Goal: Task Accomplishment & Management: Manage account settings

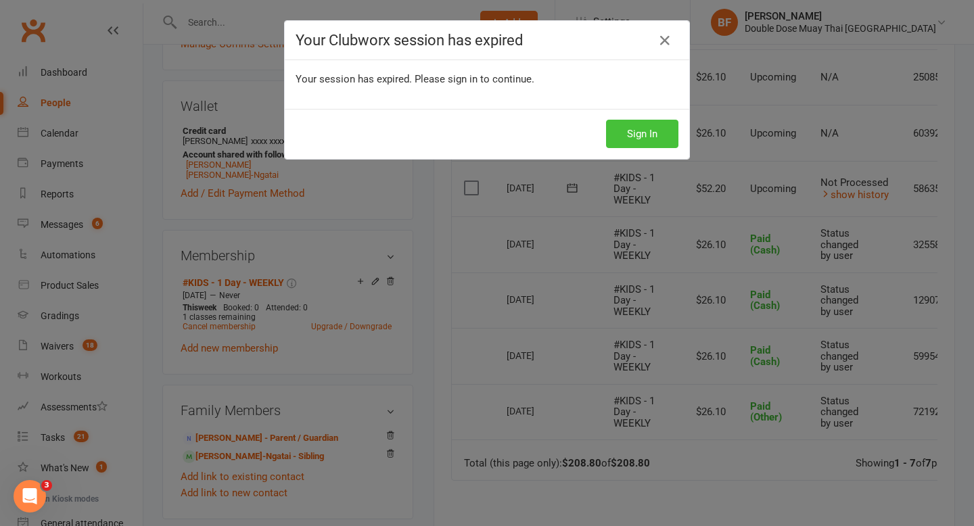
click at [640, 138] on button "Sign In" at bounding box center [642, 134] width 72 height 28
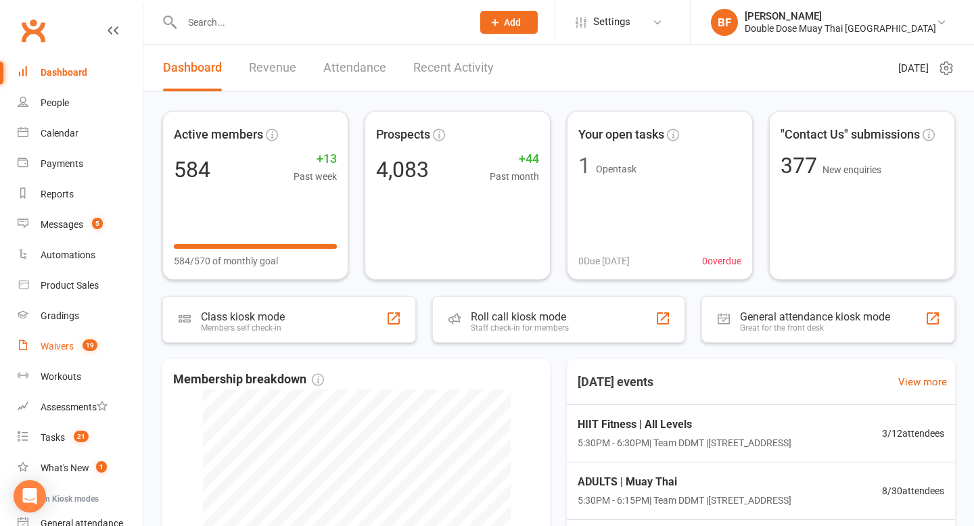
click at [87, 346] on span "19" at bounding box center [90, 344] width 15 height 11
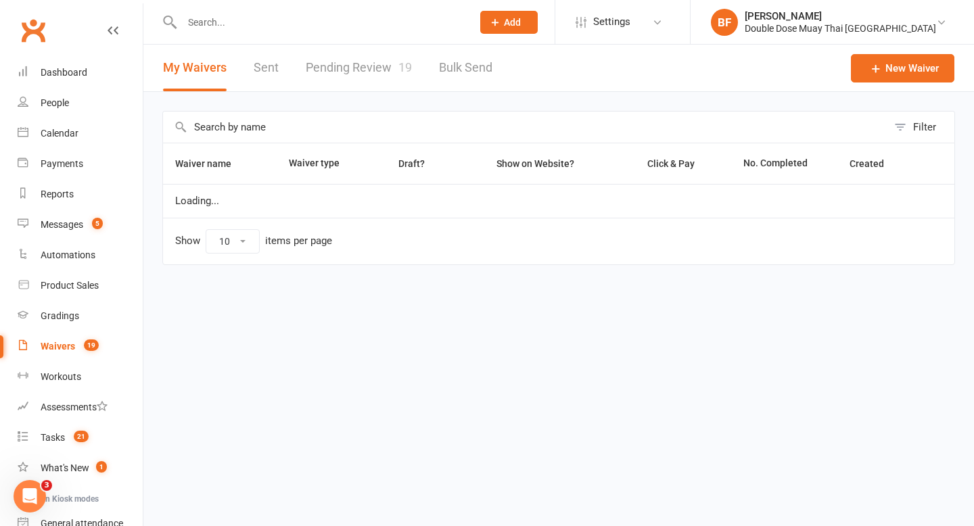
click at [369, 60] on link "Pending Review 19" at bounding box center [359, 68] width 106 height 47
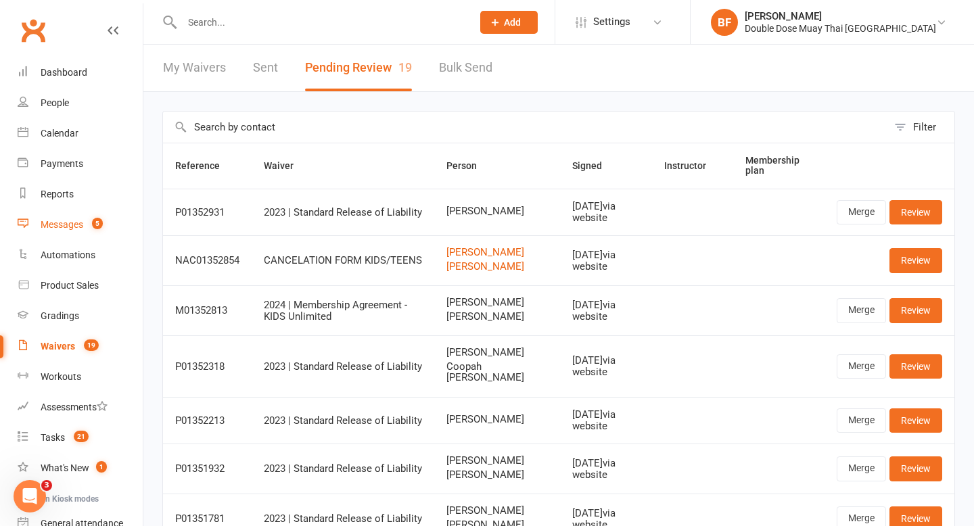
click at [70, 222] on div "Messages" at bounding box center [62, 224] width 43 height 11
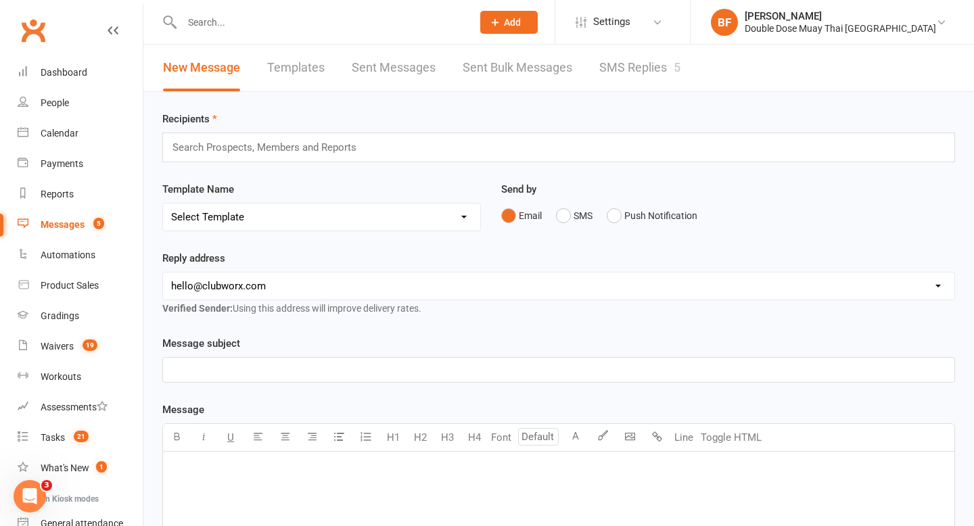
click at [642, 70] on link "SMS Replies 5" at bounding box center [639, 68] width 81 height 47
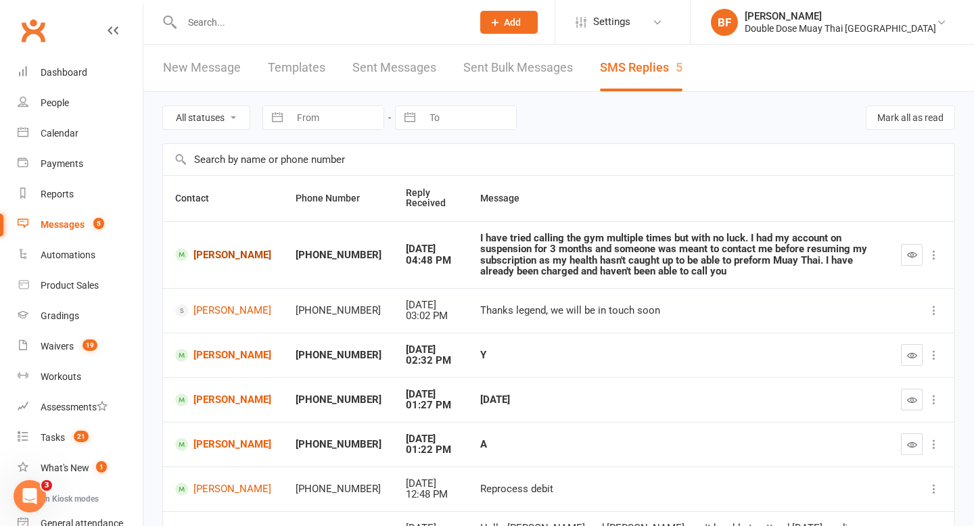
click at [211, 256] on link "[PERSON_NAME]" at bounding box center [223, 254] width 96 height 13
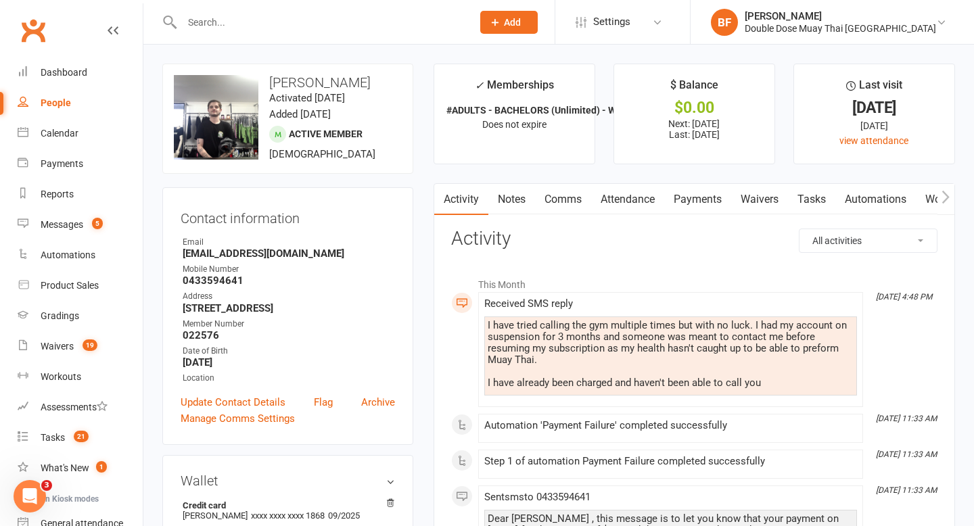
click at [520, 189] on link "Notes" at bounding box center [511, 199] width 47 height 31
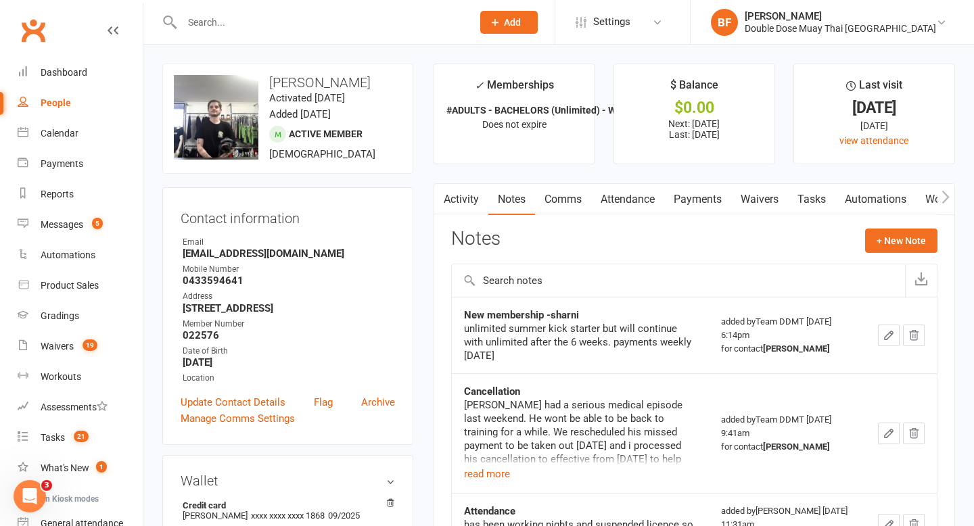
click at [246, 26] on input "text" at bounding box center [320, 22] width 285 height 19
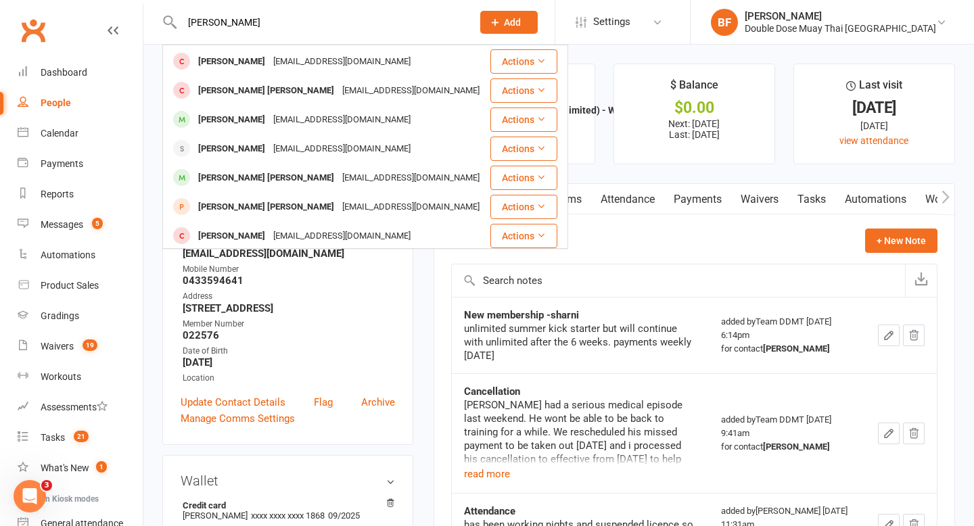
scroll to position [177, 0]
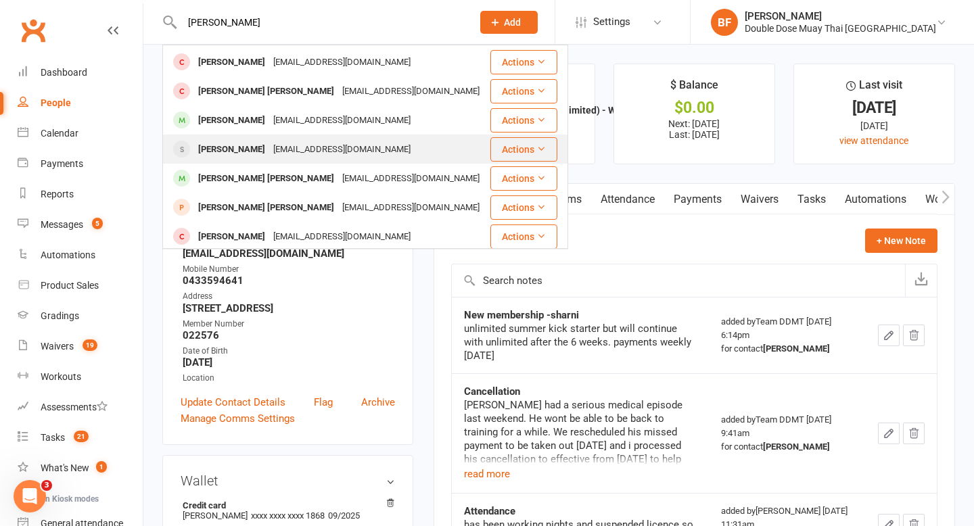
type input "[PERSON_NAME]"
click at [301, 140] on div "[EMAIL_ADDRESS][DOMAIN_NAME]" at bounding box center [341, 150] width 145 height 20
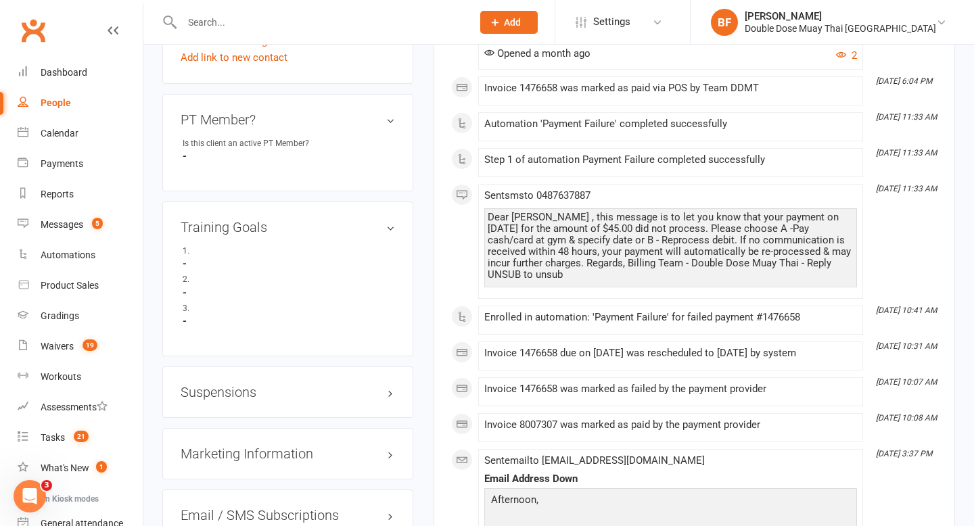
scroll to position [838, 0]
click at [245, 401] on h3 "Suspensions" at bounding box center [288, 393] width 214 height 15
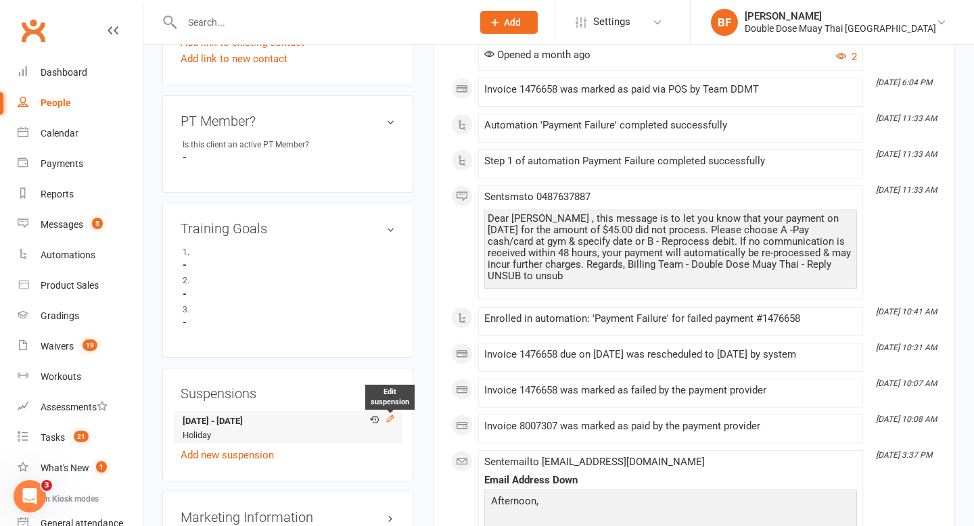
click at [388, 423] on icon at bounding box center [389, 418] width 9 height 9
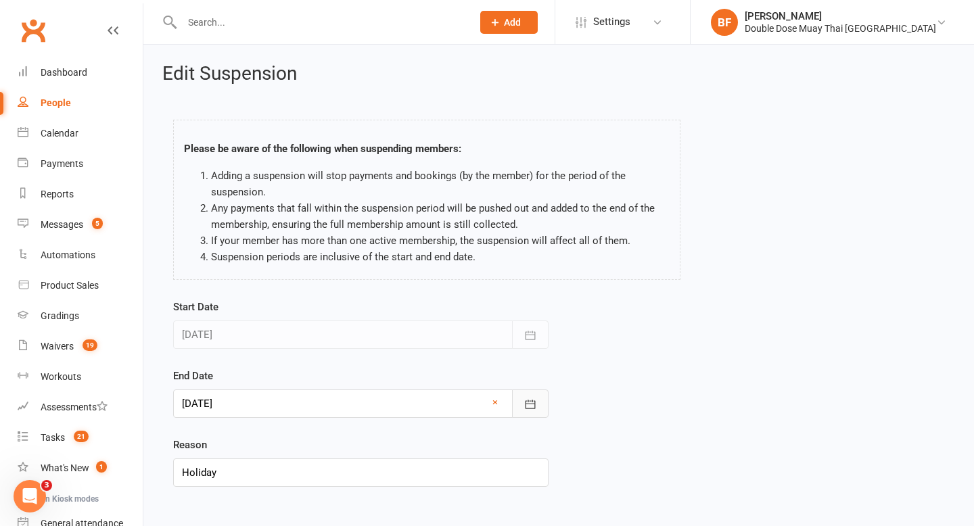
click at [528, 404] on icon "button" at bounding box center [530, 405] width 14 height 14
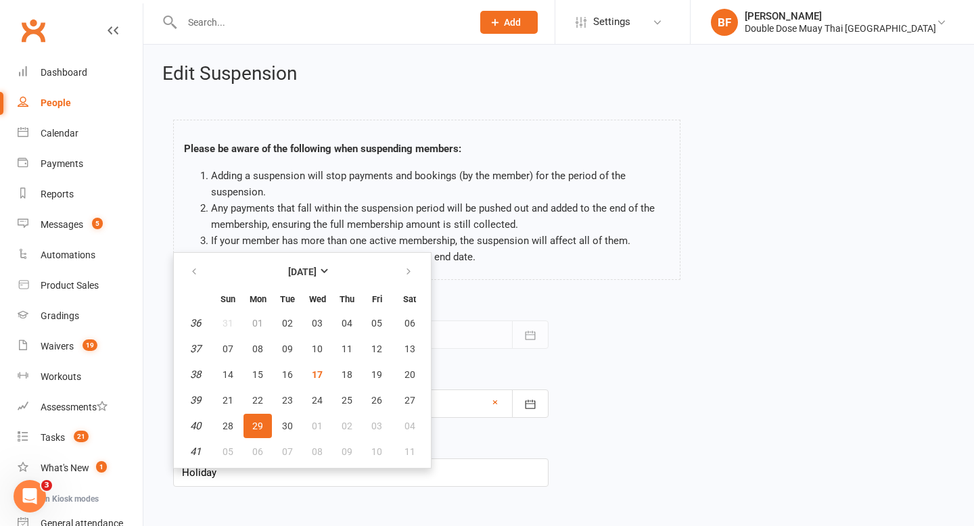
click at [617, 348] on div "Start Date [DATE] [DATE] Sun Mon Tue Wed Thu Fri Sat 36 31 01 02 03 04 05 06 37…" at bounding box center [558, 402] width 791 height 207
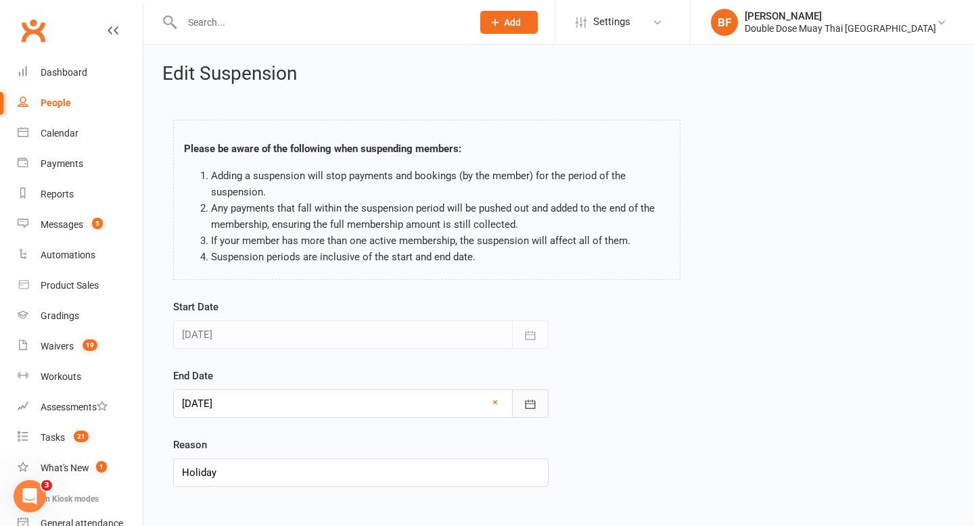
click at [521, 406] on button "button" at bounding box center [530, 404] width 37 height 28
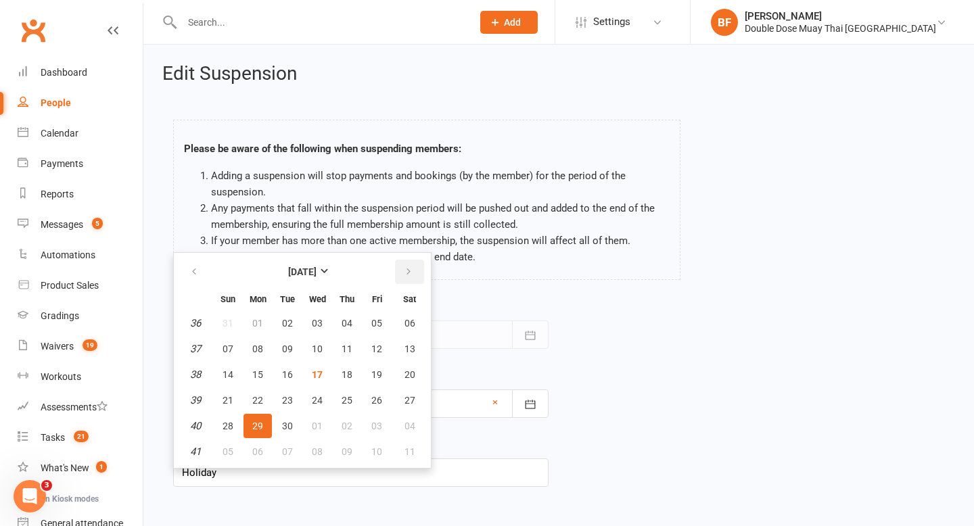
click at [400, 275] on button "button" at bounding box center [409, 272] width 29 height 24
click at [257, 379] on button "13" at bounding box center [257, 374] width 28 height 24
type input "[DATE]"
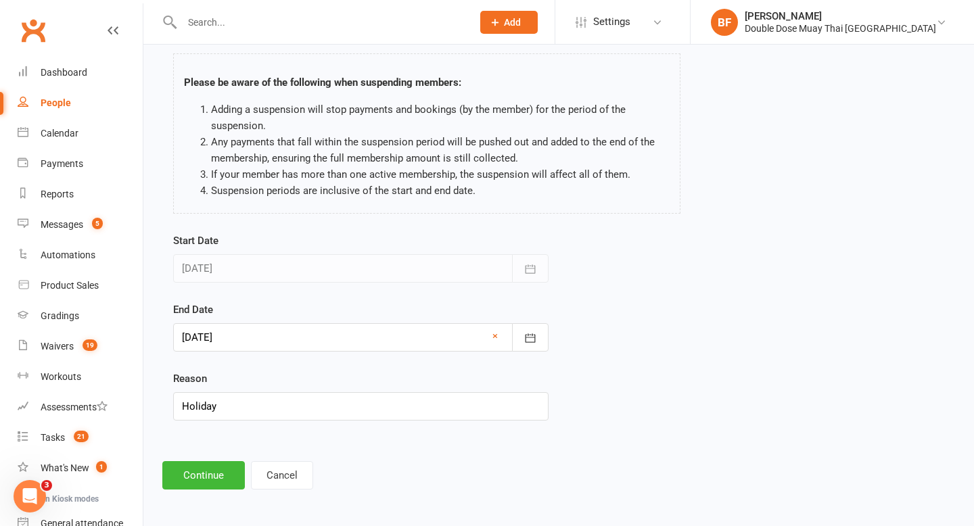
scroll to position [68, 0]
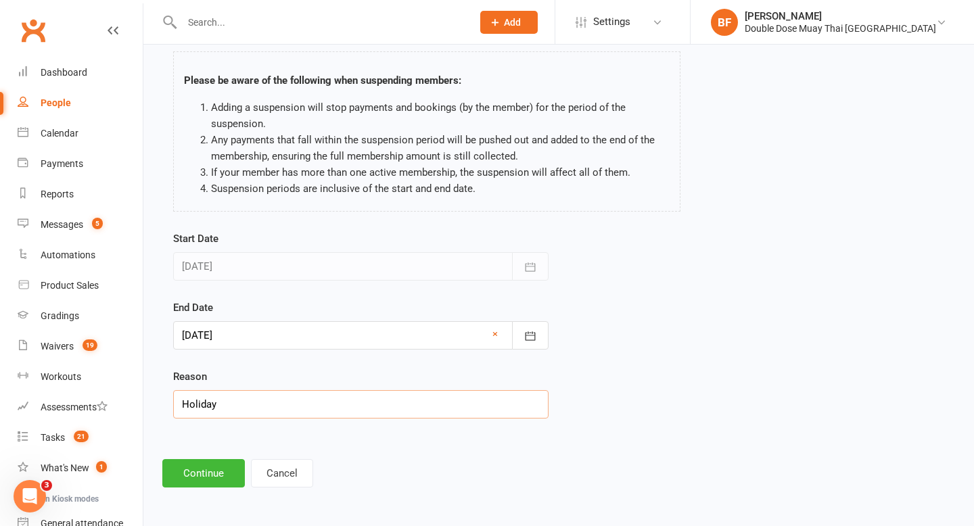
drag, startPoint x: 233, startPoint y: 408, endPoint x: 148, endPoint y: 407, distance: 84.5
click at [148, 407] on div "Edit Suspension Please be aware of the following when suspending members: Addin…" at bounding box center [558, 241] width 830 height 530
type input "dad is off work"
click at [197, 469] on button "Continue" at bounding box center [203, 473] width 83 height 28
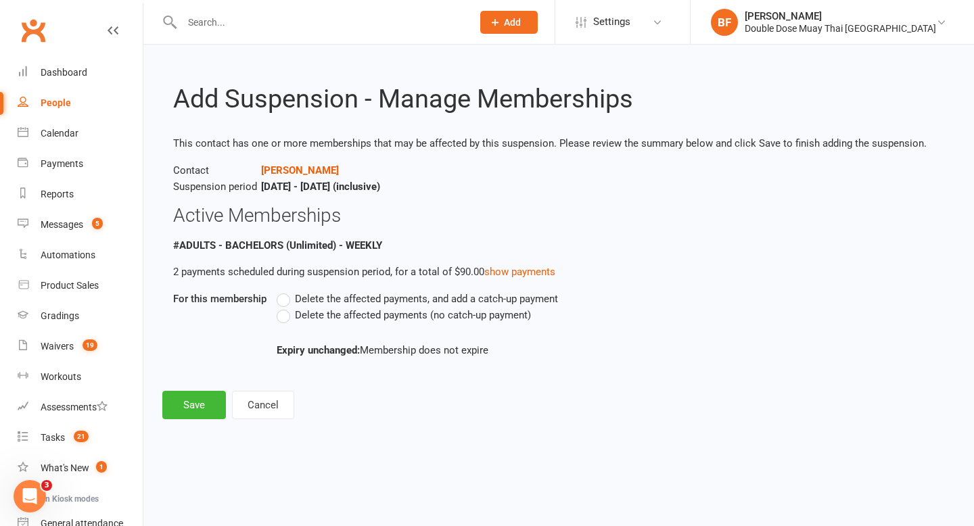
click at [306, 323] on div "Delete the affected payments, and add a catch-up payment Delete the affected pa…" at bounding box center [523, 325] width 514 height 68
click at [291, 317] on label "Delete the affected payments (no catch-up payment)" at bounding box center [404, 315] width 254 height 16
click at [285, 307] on input "Delete the affected payments (no catch-up payment)" at bounding box center [281, 307] width 9 height 0
click at [214, 400] on button "Save" at bounding box center [194, 405] width 64 height 28
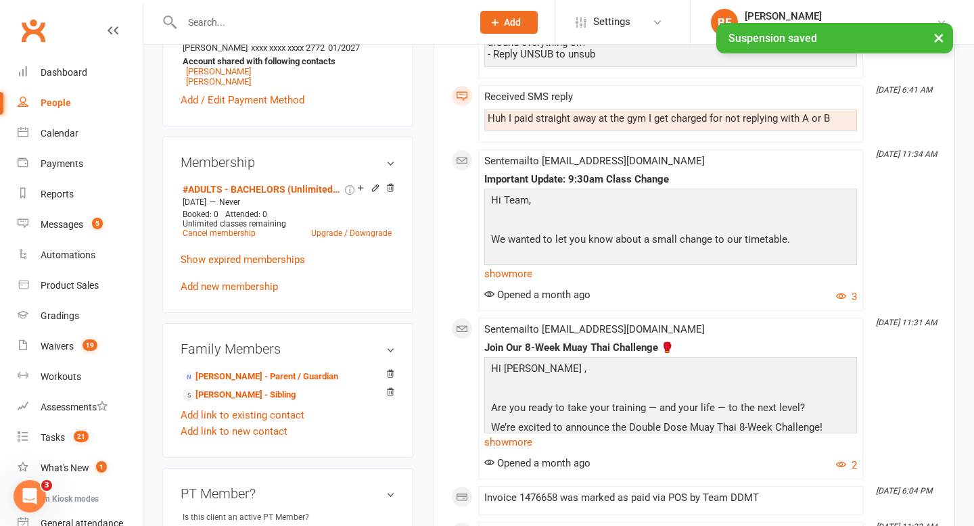
scroll to position [607, 0]
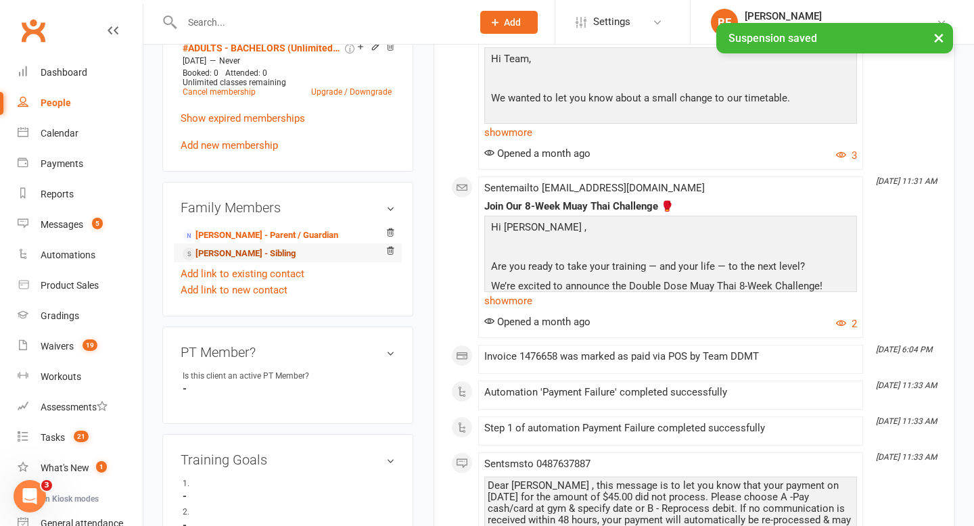
click at [262, 261] on link "[PERSON_NAME] - Sibling" at bounding box center [239, 254] width 113 height 14
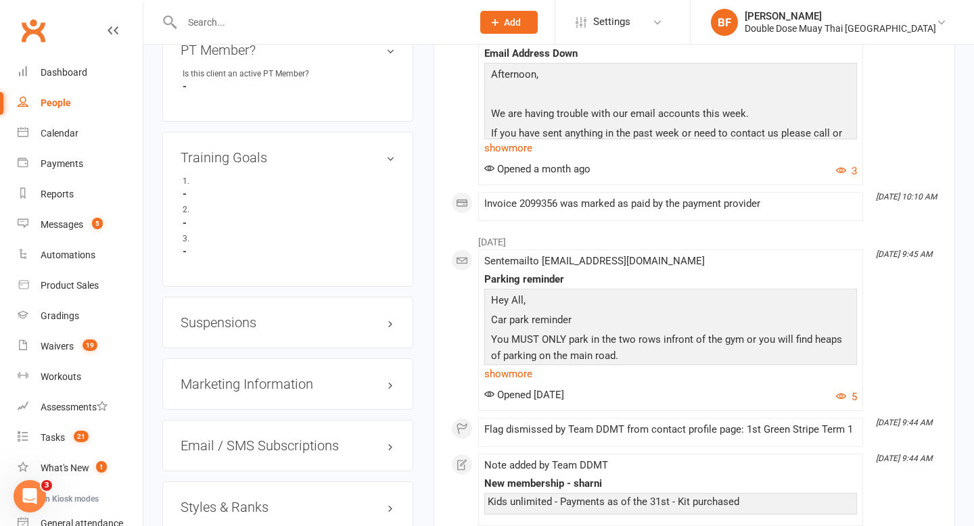
scroll to position [929, 0]
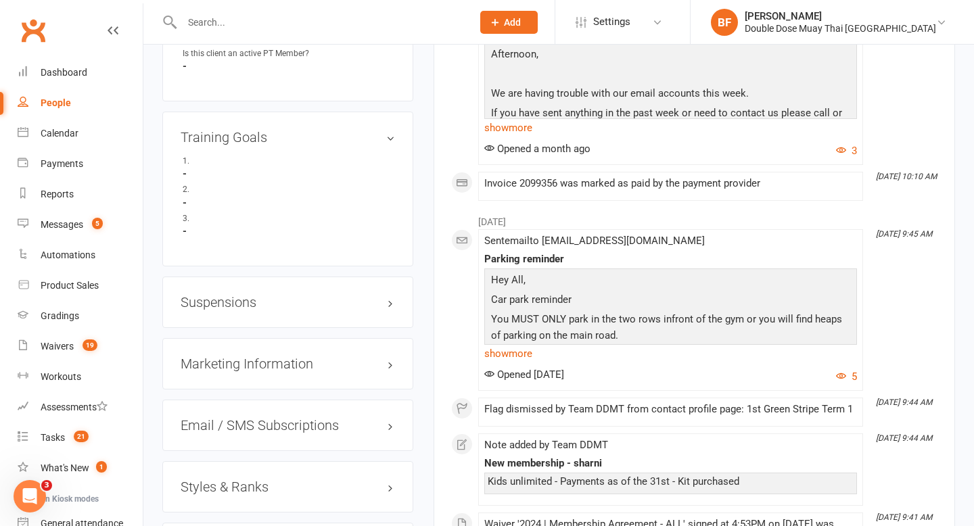
click at [233, 306] on h3 "Suspensions" at bounding box center [288, 302] width 214 height 15
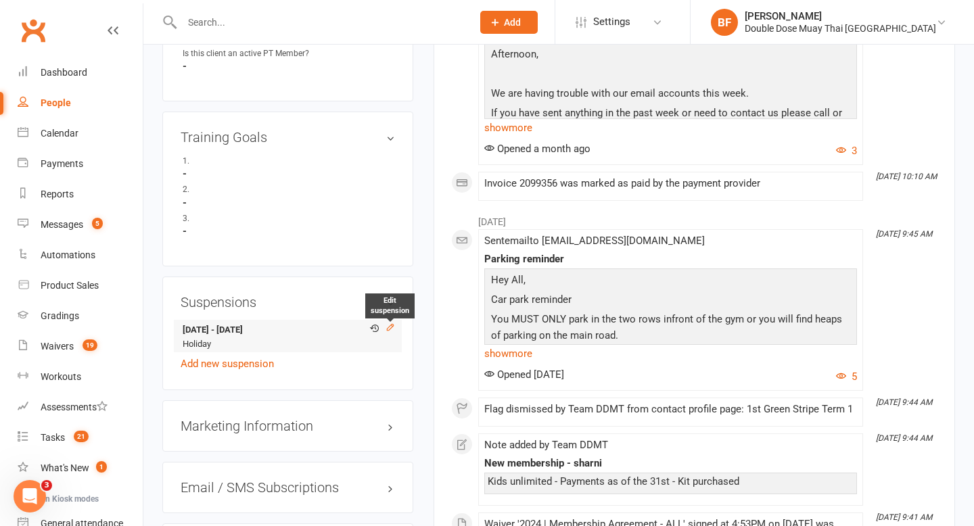
click at [391, 330] on icon at bounding box center [390, 327] width 6 height 6
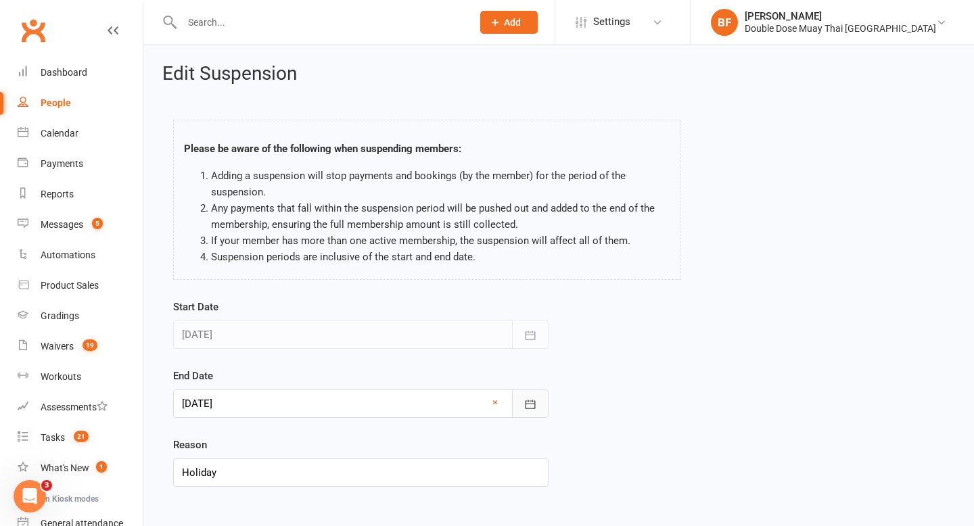
click at [532, 398] on icon "button" at bounding box center [530, 405] width 14 height 14
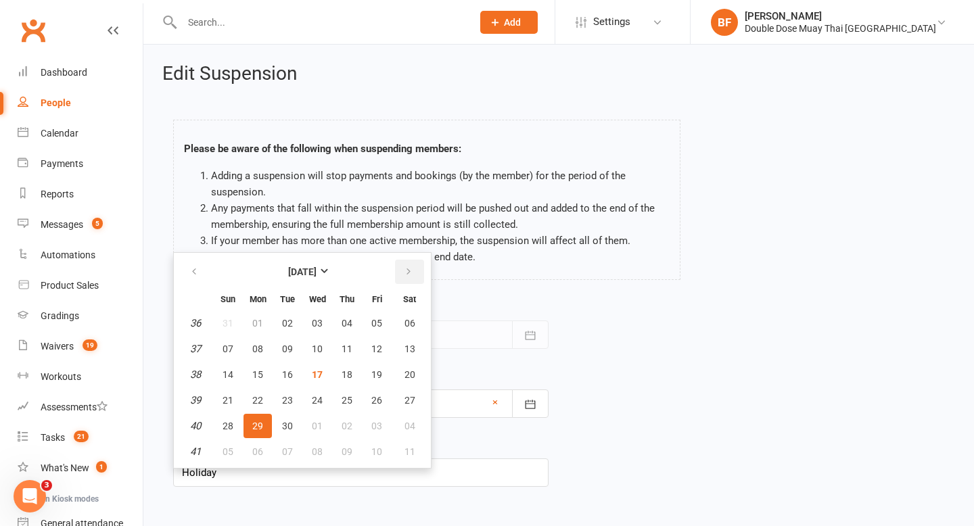
click at [410, 271] on icon "button" at bounding box center [408, 271] width 9 height 11
click at [261, 376] on span "13" at bounding box center [257, 374] width 11 height 11
type input "[DATE]"
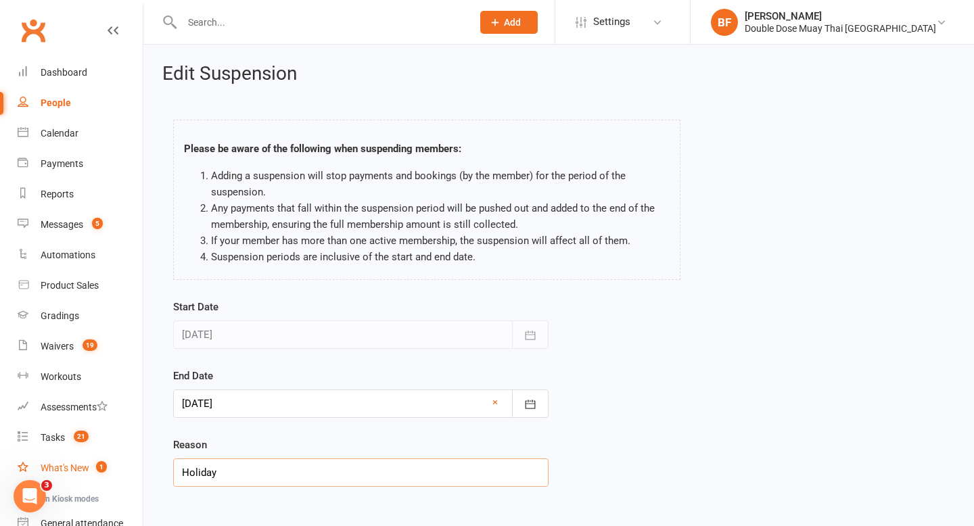
drag, startPoint x: 340, startPoint y: 475, endPoint x: 64, endPoint y: 478, distance: 275.9
click at [64, 478] on ui-view "Prospect Member Non-attending contact Class / event Appointment Grading event T…" at bounding box center [487, 288] width 974 height 571
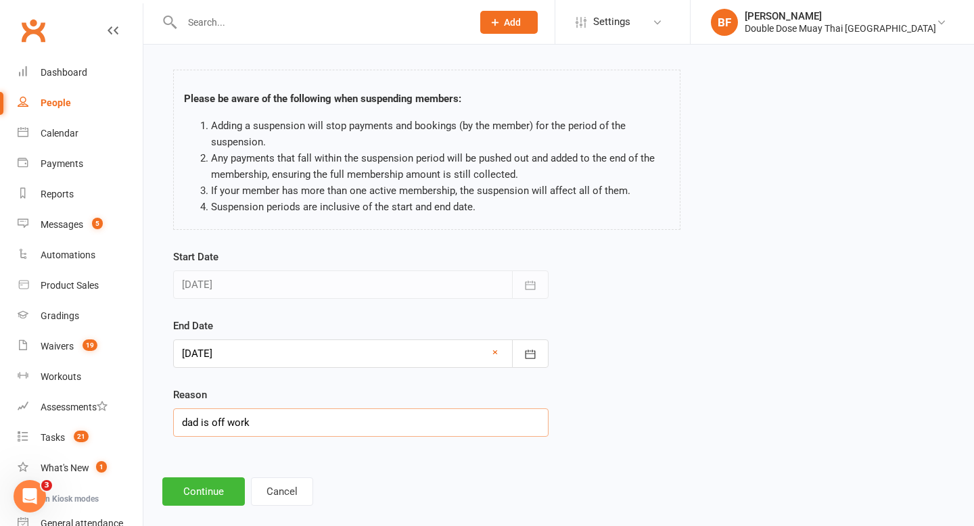
scroll to position [51, 0]
type input "dad is off work"
click at [212, 486] on button "Continue" at bounding box center [203, 490] width 83 height 28
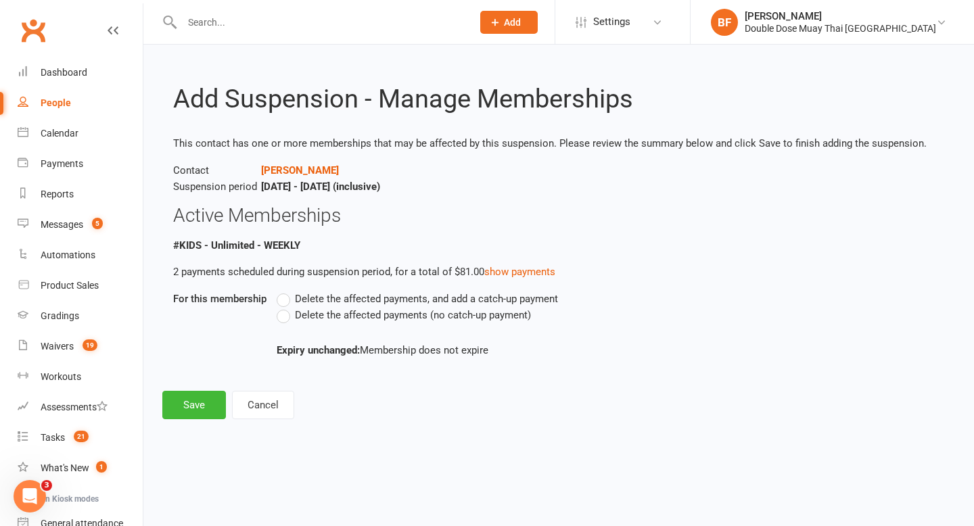
click at [301, 316] on span "Delete the affected payments (no catch-up payment)" at bounding box center [413, 314] width 236 height 14
click at [285, 307] on input "Delete the affected payments (no catch-up payment)" at bounding box center [281, 307] width 9 height 0
click at [191, 400] on button "Save" at bounding box center [194, 405] width 64 height 28
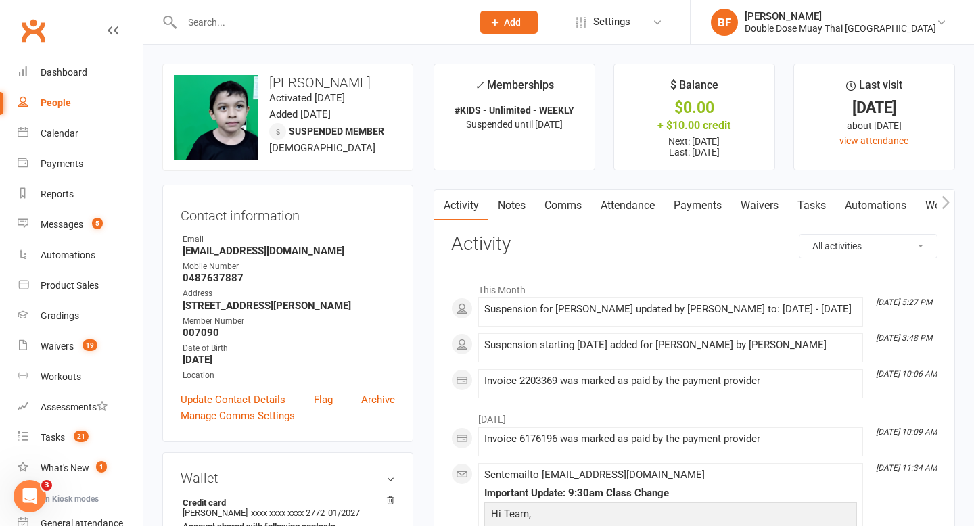
click at [515, 196] on link "Notes" at bounding box center [511, 205] width 47 height 31
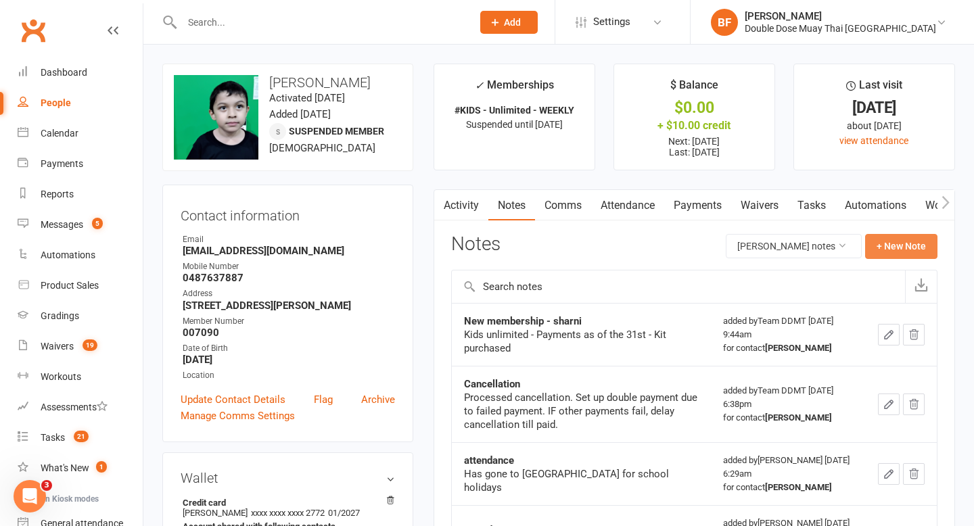
click at [906, 240] on button "+ New Note" at bounding box center [901, 246] width 72 height 24
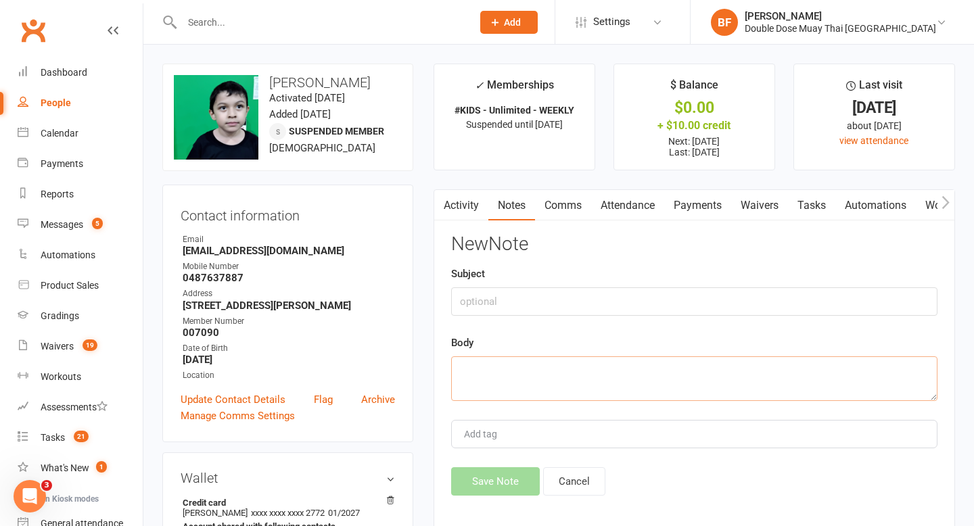
click at [539, 375] on textarea at bounding box center [694, 378] width 486 height 45
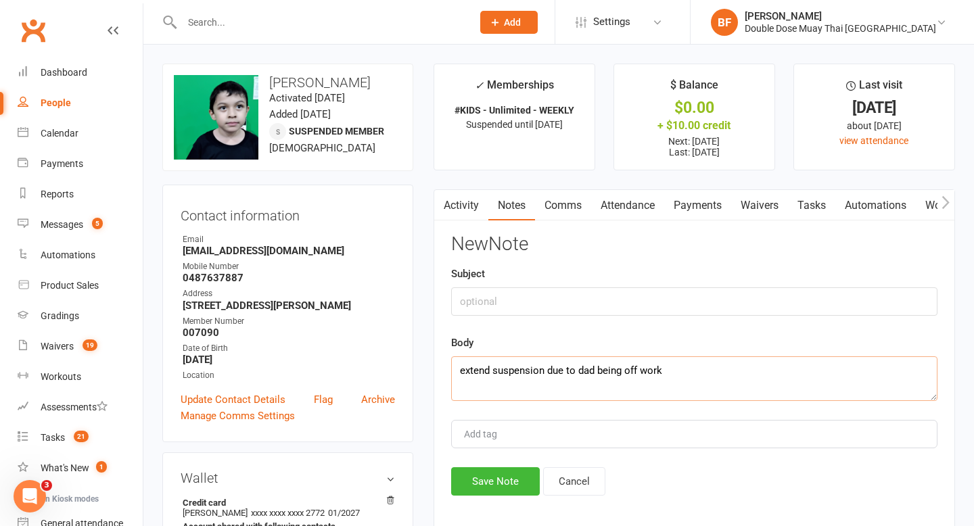
drag, startPoint x: 672, startPoint y: 369, endPoint x: 442, endPoint y: 372, distance: 230.6
click at [442, 372] on div "Activity Notes Comms Attendance Payments Waivers Tasks Automations Workouts Gra…" at bounding box center [694, 362] width 521 height 347
type textarea "extend suspension due to dad being off work"
click at [497, 485] on button "Save Note" at bounding box center [495, 481] width 89 height 28
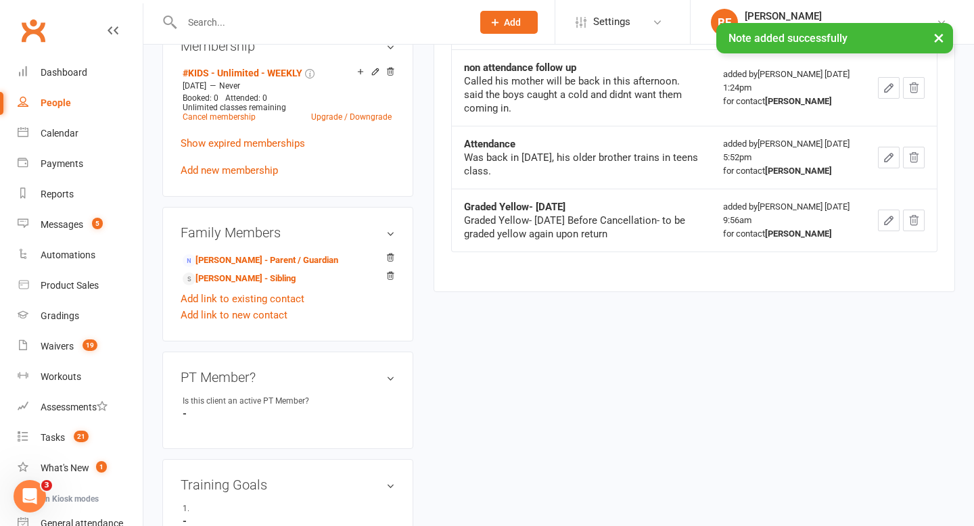
scroll to position [624, 0]
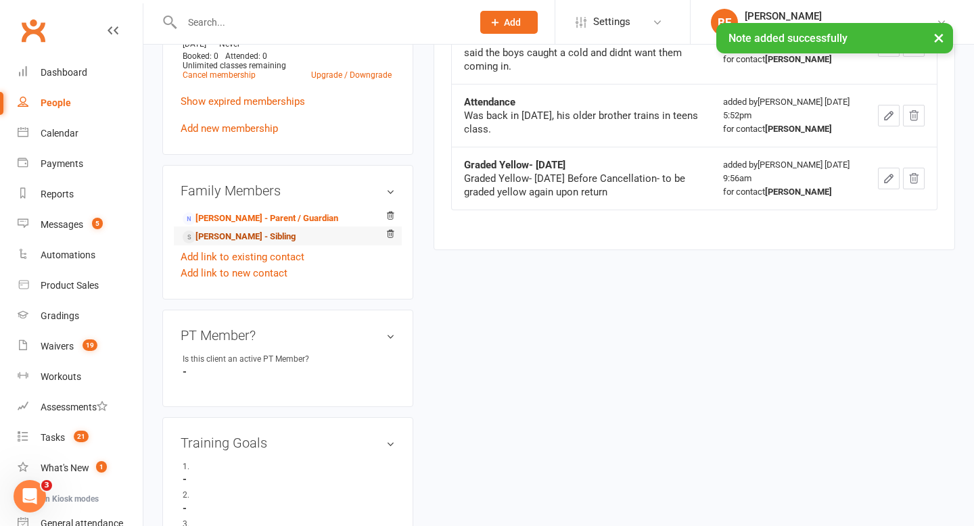
click at [246, 244] on link "[PERSON_NAME] - Sibling" at bounding box center [239, 237] width 113 height 14
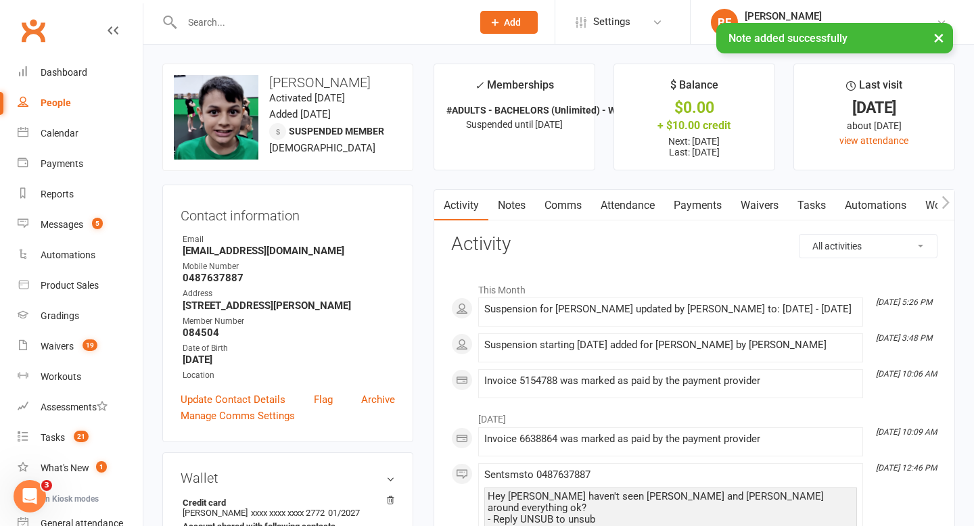
click at [496, 216] on link "Notes" at bounding box center [511, 205] width 47 height 31
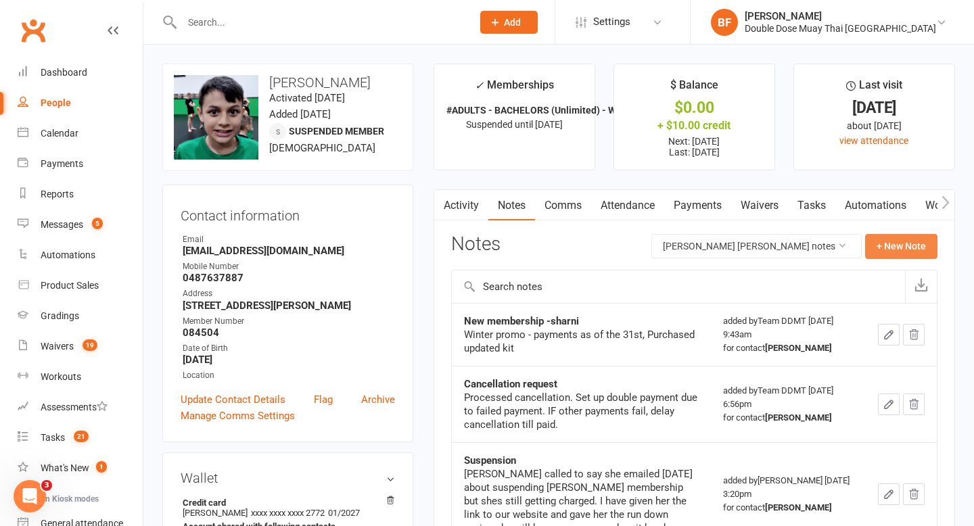
click at [881, 244] on button "+ New Note" at bounding box center [901, 246] width 72 height 24
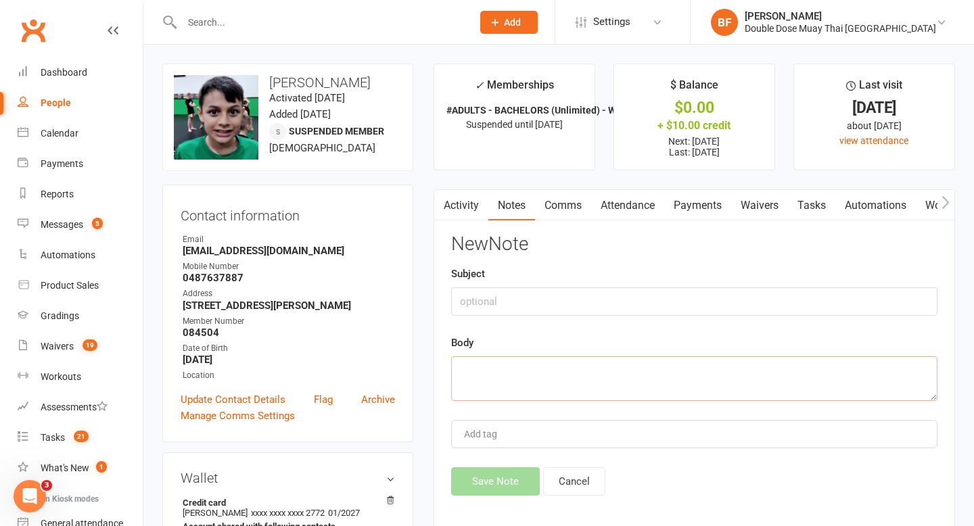
click at [544, 377] on textarea at bounding box center [694, 378] width 486 height 45
paste textarea "extend suspension due to dad being off work"
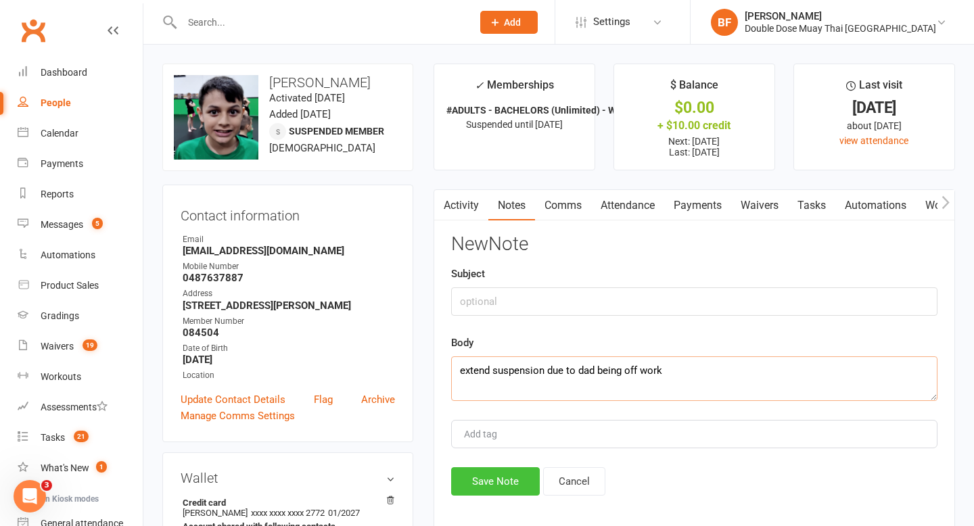
type textarea "extend suspension due to dad being off work"
click at [494, 482] on button "Save Note" at bounding box center [495, 481] width 89 height 28
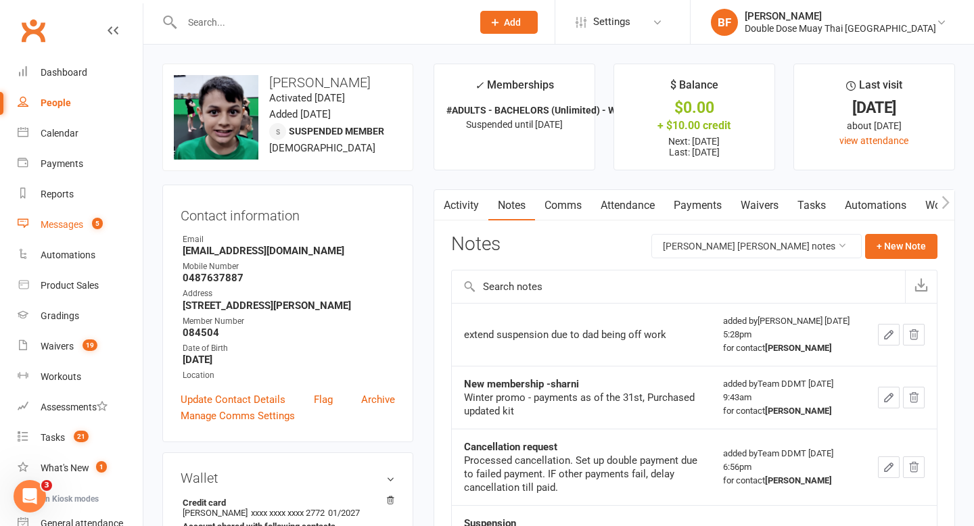
click at [85, 224] on link "Messages 5" at bounding box center [80, 225] width 125 height 30
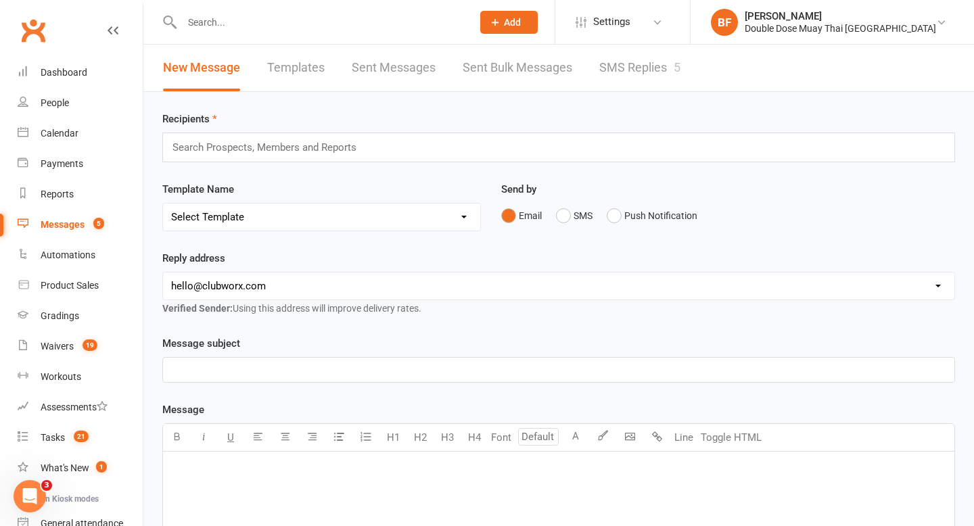
click at [642, 50] on link "SMS Replies 5" at bounding box center [639, 68] width 81 height 47
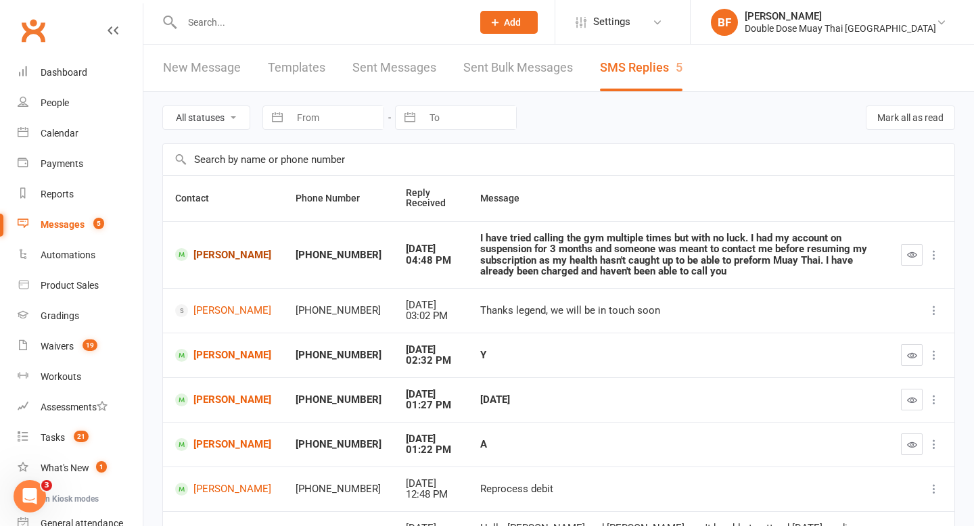
click at [207, 260] on link "[PERSON_NAME]" at bounding box center [223, 254] width 96 height 13
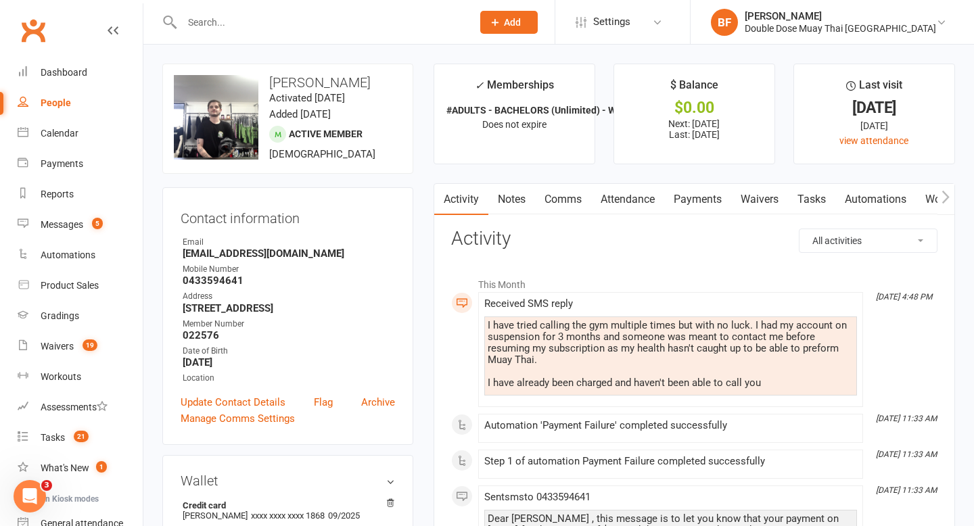
click at [702, 198] on link "Payments" at bounding box center [697, 199] width 67 height 31
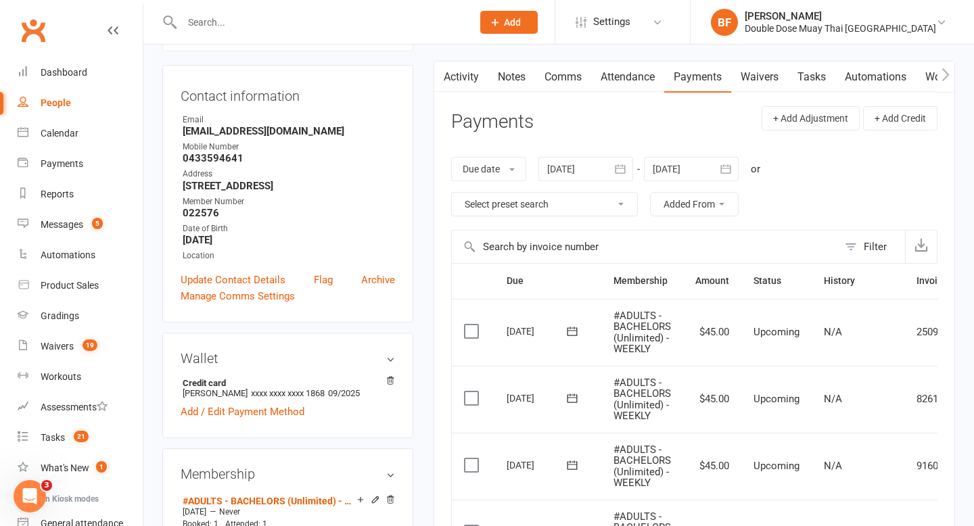
scroll to position [252, 0]
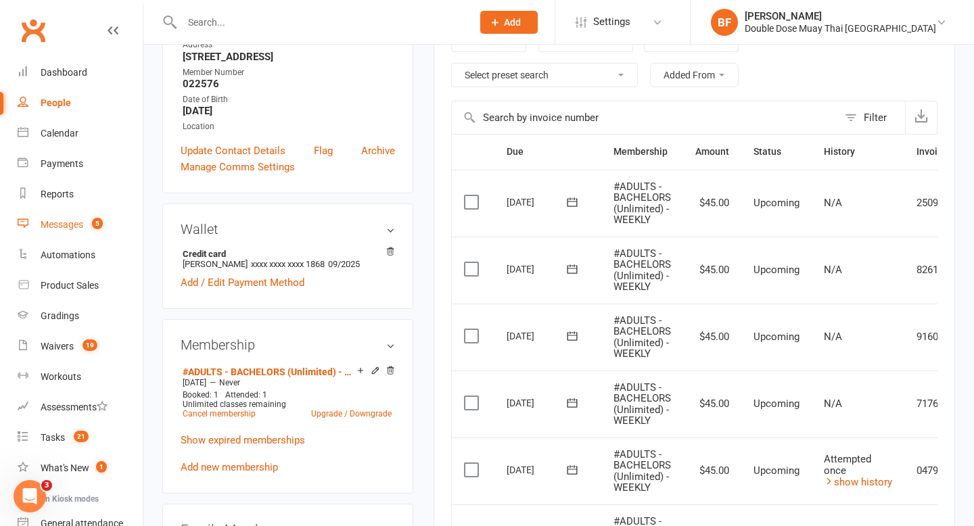
click at [86, 226] on count-badge "5" at bounding box center [94, 224] width 18 height 11
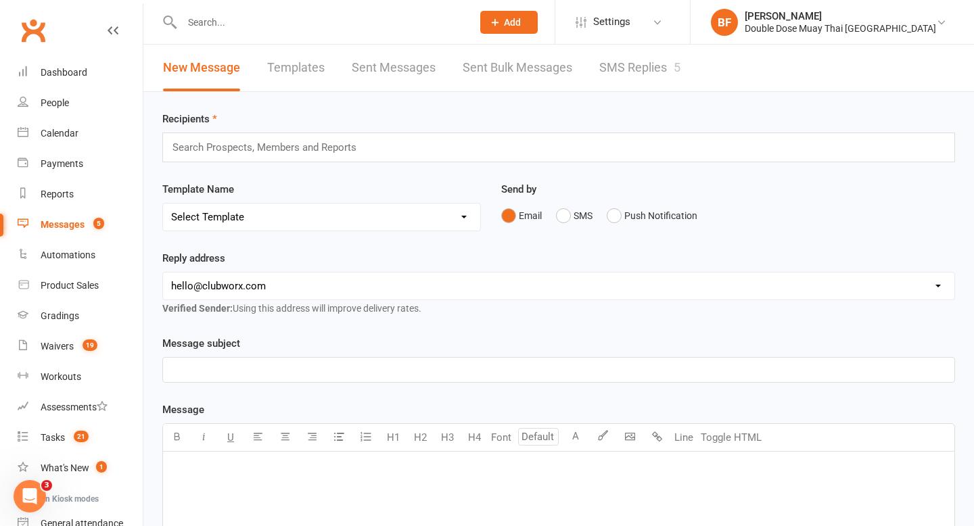
click at [652, 68] on link "SMS Replies 5" at bounding box center [639, 68] width 81 height 47
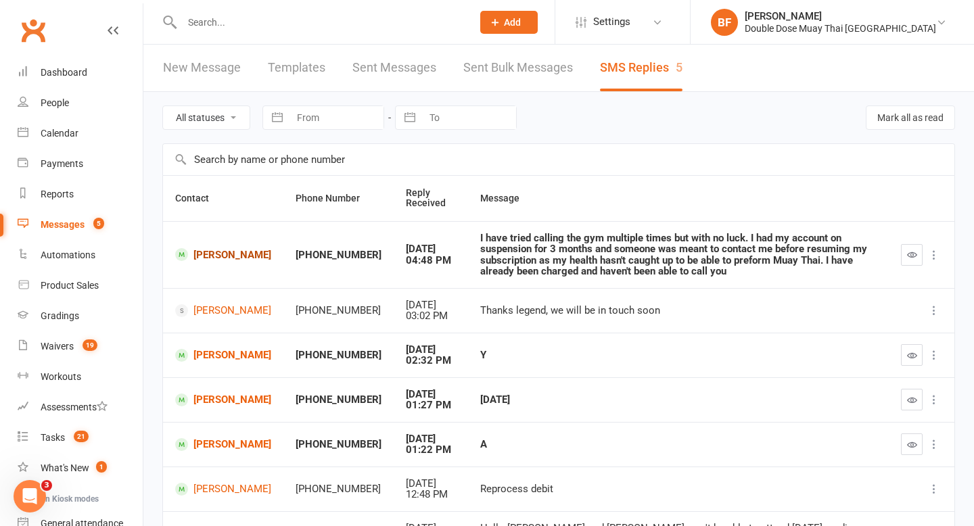
click at [215, 261] on link "[PERSON_NAME]" at bounding box center [223, 254] width 96 height 13
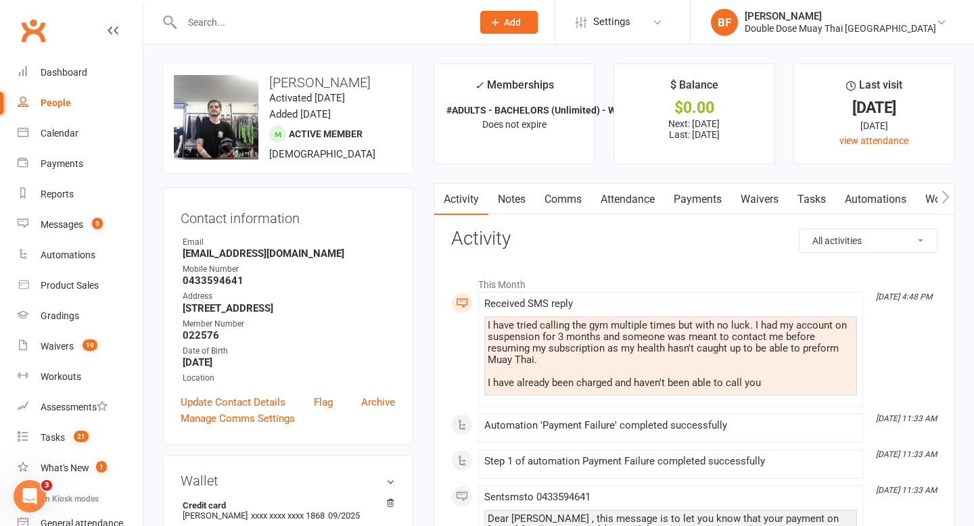
click at [518, 202] on link "Notes" at bounding box center [511, 199] width 47 height 31
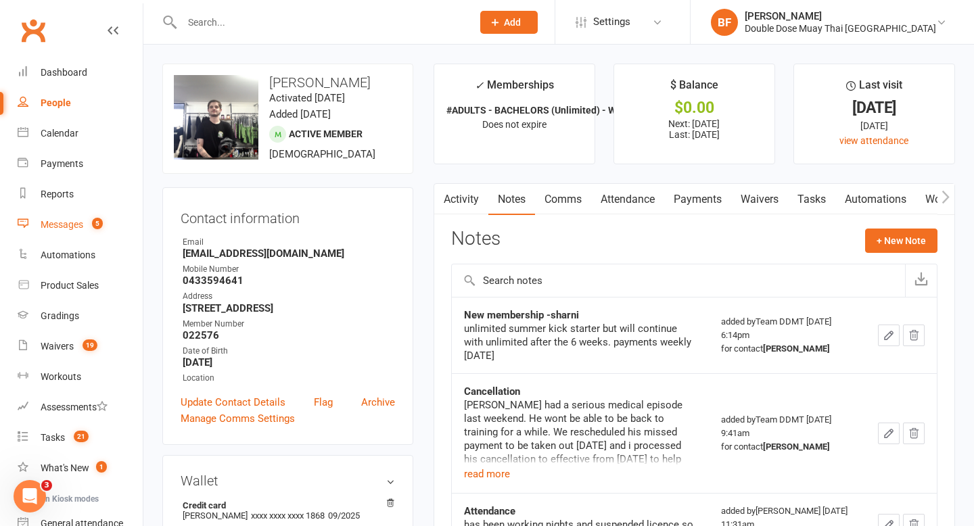
click at [84, 230] on link "Messages 5" at bounding box center [80, 225] width 125 height 30
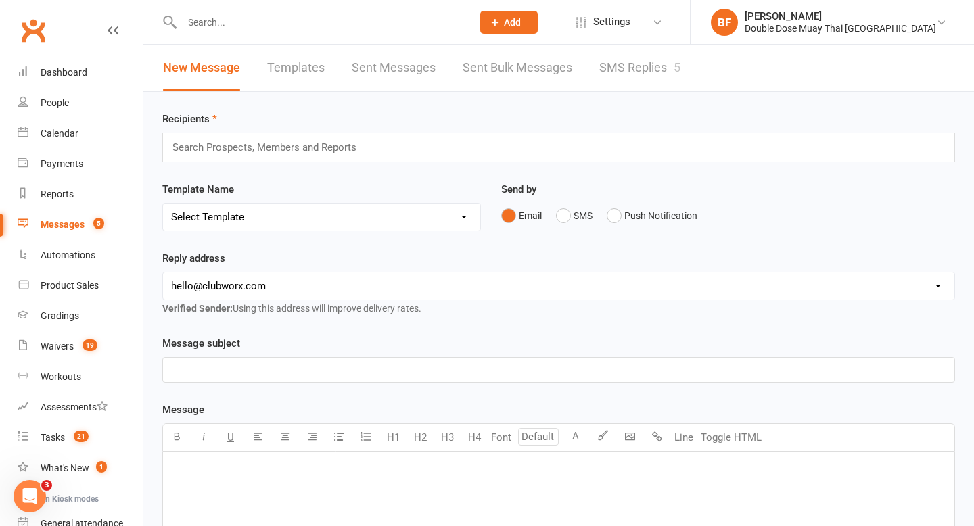
click at [680, 74] on link "SMS Replies 5" at bounding box center [639, 68] width 81 height 47
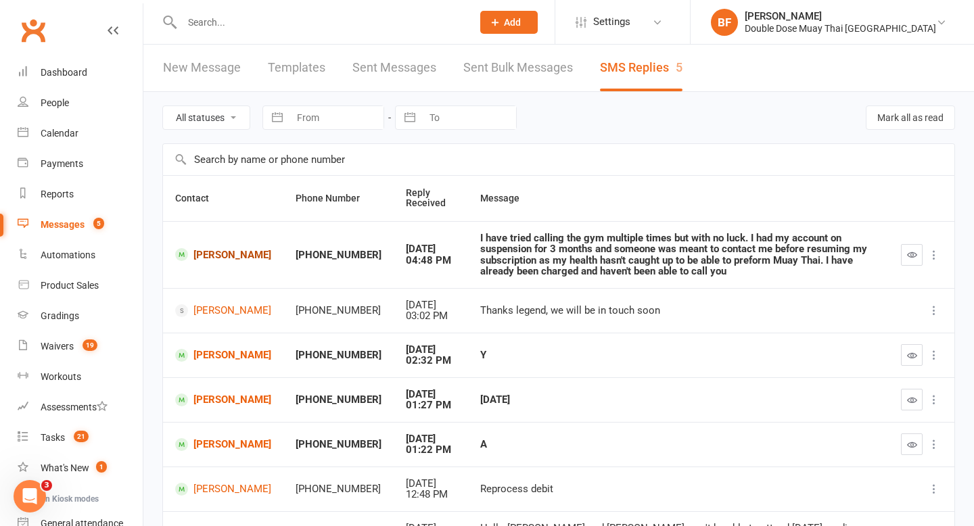
click at [213, 257] on link "[PERSON_NAME]" at bounding box center [223, 254] width 96 height 13
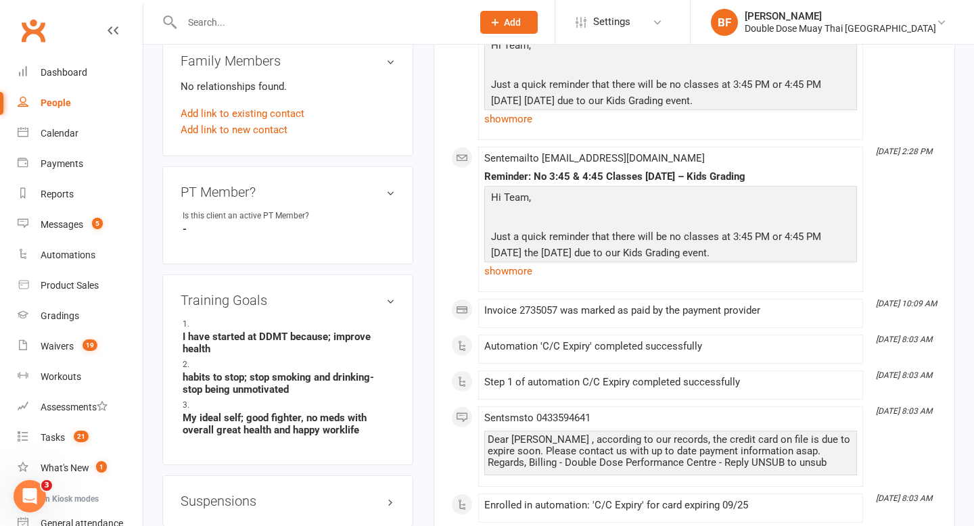
scroll to position [953, 0]
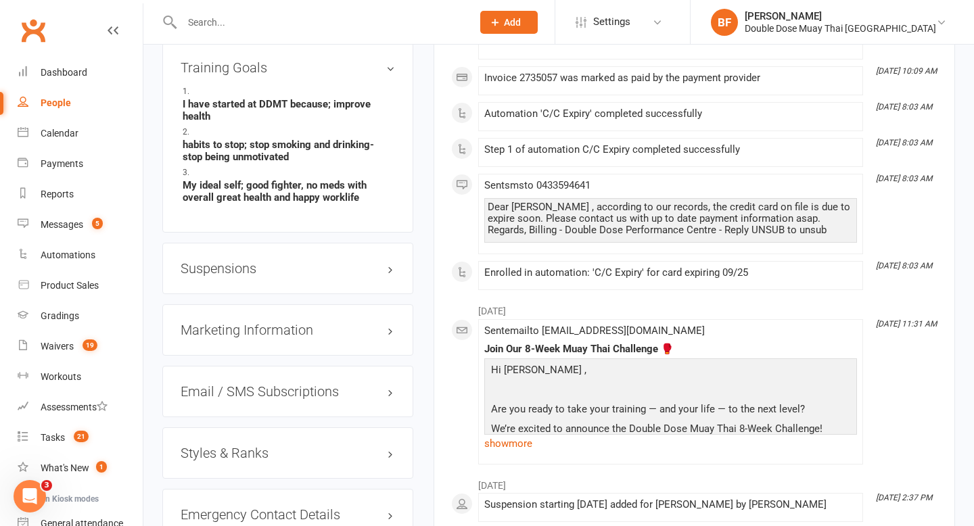
click at [248, 269] on h3 "Suspensions" at bounding box center [288, 268] width 214 height 15
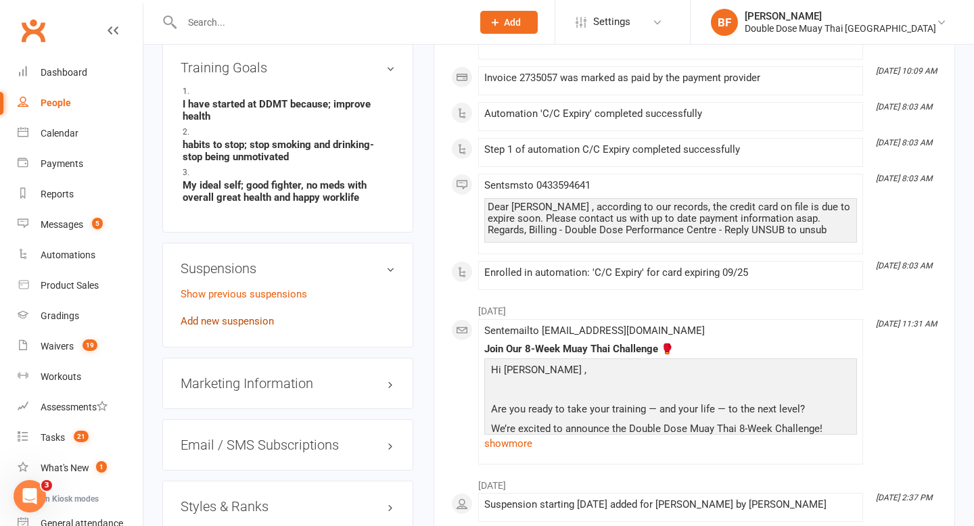
click at [251, 319] on link "Add new suspension" at bounding box center [227, 321] width 93 height 12
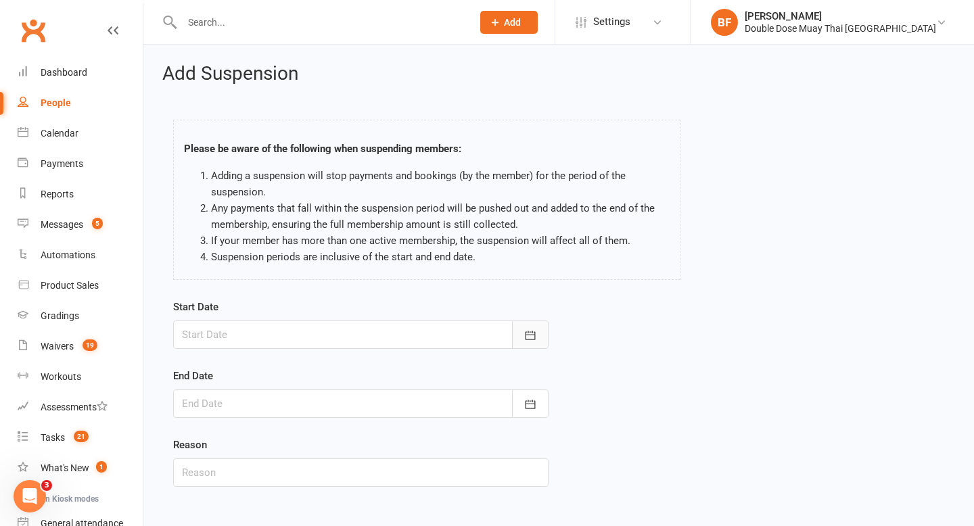
click at [530, 337] on icon "button" at bounding box center [530, 336] width 14 height 14
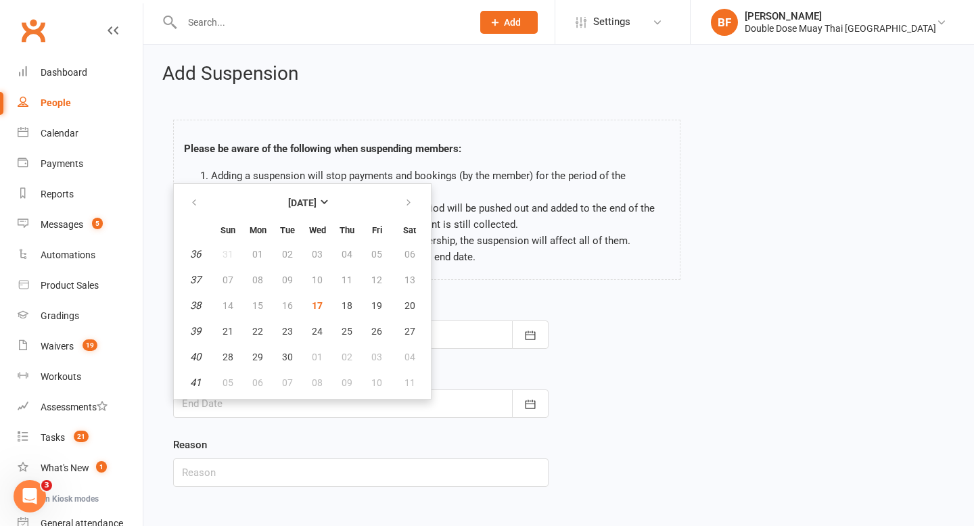
click at [644, 322] on div "Start Date [DATE] Sun Mon Tue Wed Thu Fri Sat 36 31 01 02 03 04 05 06 37 07 08 …" at bounding box center [558, 402] width 791 height 207
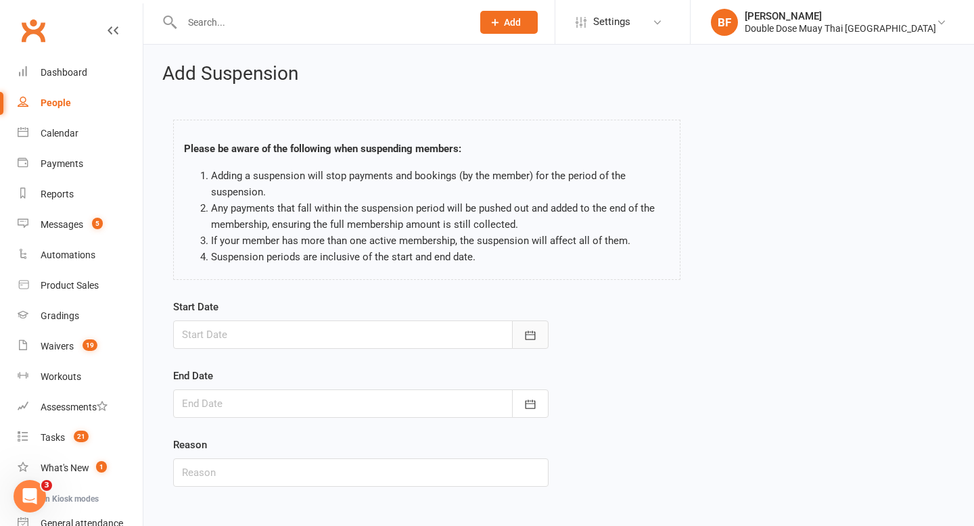
click at [531, 339] on icon "button" at bounding box center [530, 336] width 14 height 14
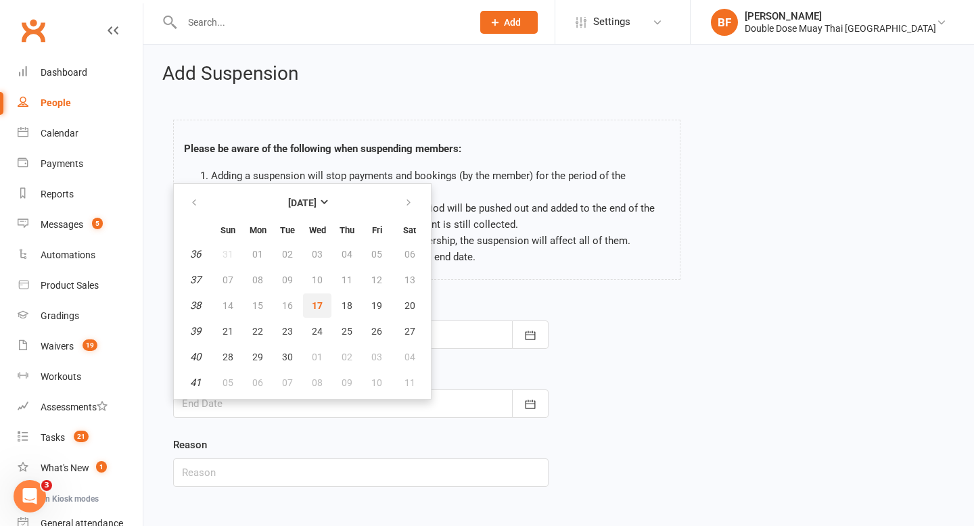
click at [322, 304] on button "17" at bounding box center [317, 306] width 28 height 24
type input "[DATE]"
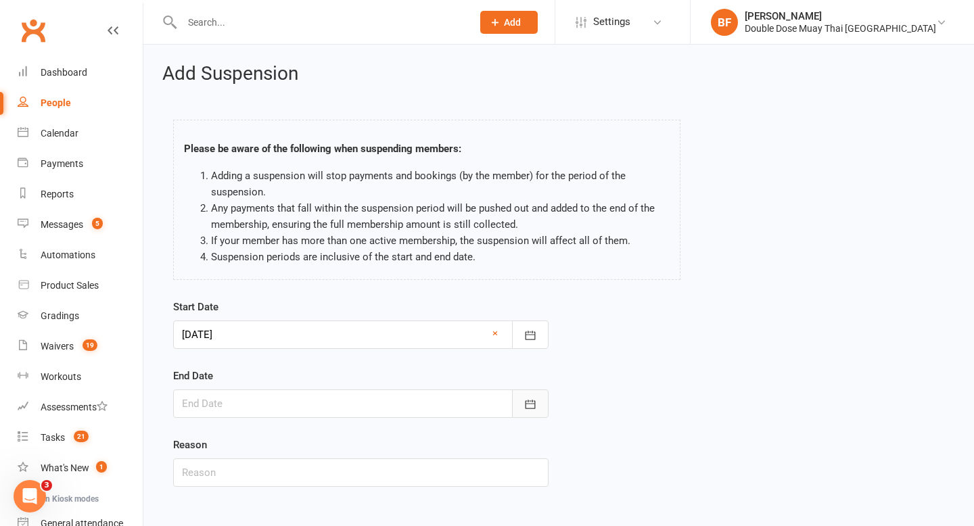
click at [528, 398] on icon "button" at bounding box center [530, 405] width 14 height 14
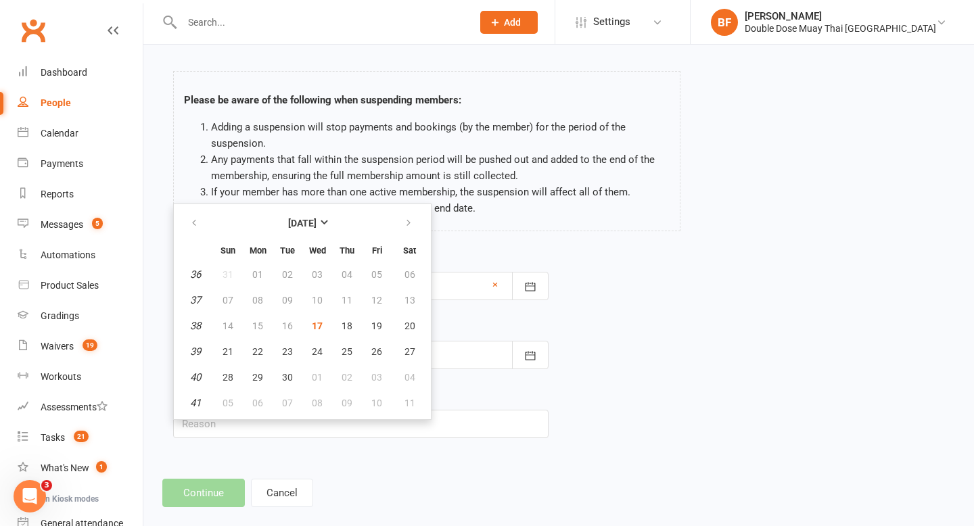
scroll to position [48, 0]
click at [408, 222] on icon "button" at bounding box center [408, 223] width 9 height 11
click at [275, 498] on button "Cancel" at bounding box center [282, 493] width 62 height 28
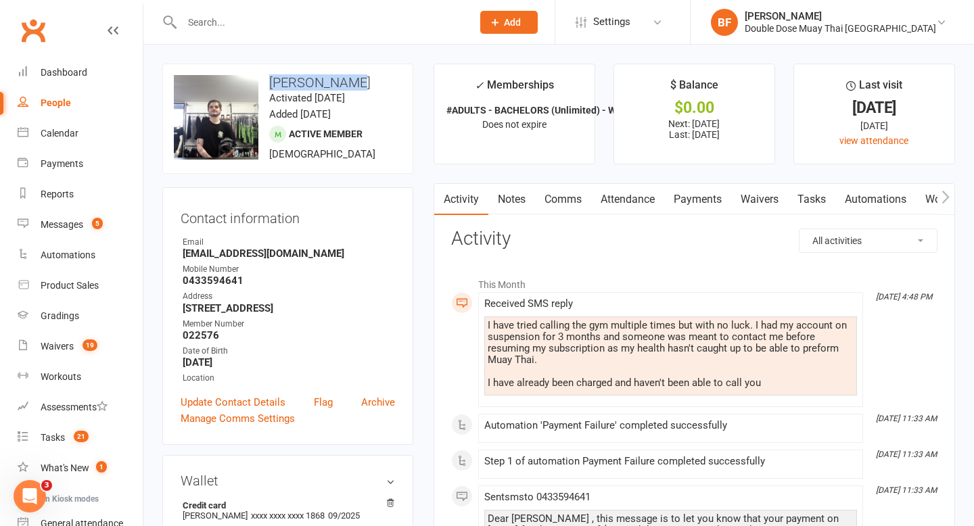
drag, startPoint x: 361, startPoint y: 85, endPoint x: 262, endPoint y: 81, distance: 99.5
click at [262, 81] on h3 "[PERSON_NAME]" at bounding box center [288, 82] width 228 height 15
copy h3 "[PERSON_NAME]"
click at [707, 208] on link "Payments" at bounding box center [697, 199] width 67 height 31
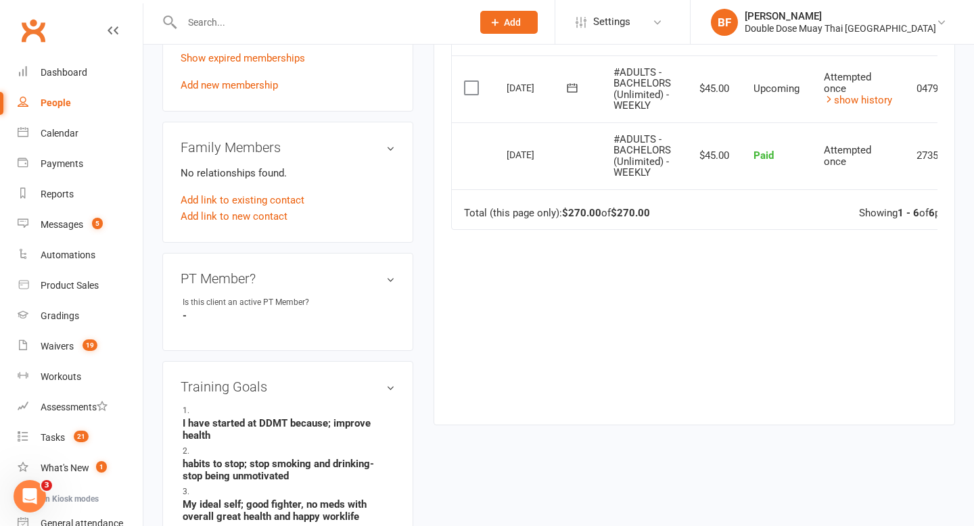
scroll to position [914, 0]
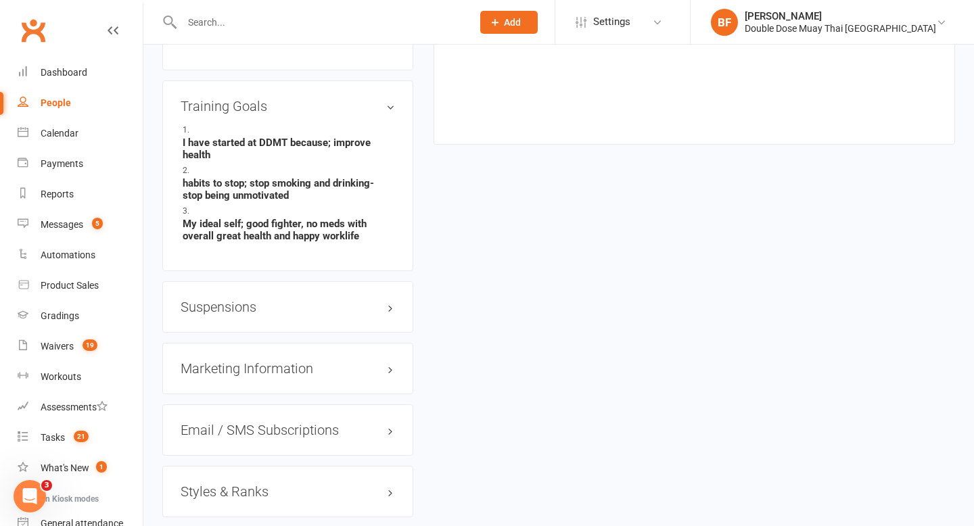
click at [235, 288] on div "Suspensions" at bounding box center [287, 306] width 251 height 51
click at [235, 304] on h3 "Suspensions" at bounding box center [288, 307] width 214 height 15
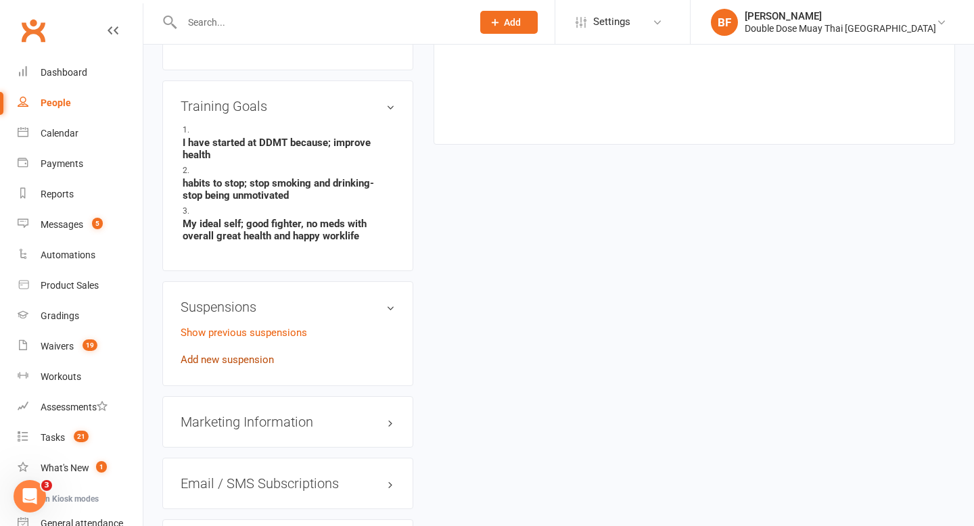
click at [237, 356] on link "Add new suspension" at bounding box center [227, 360] width 93 height 12
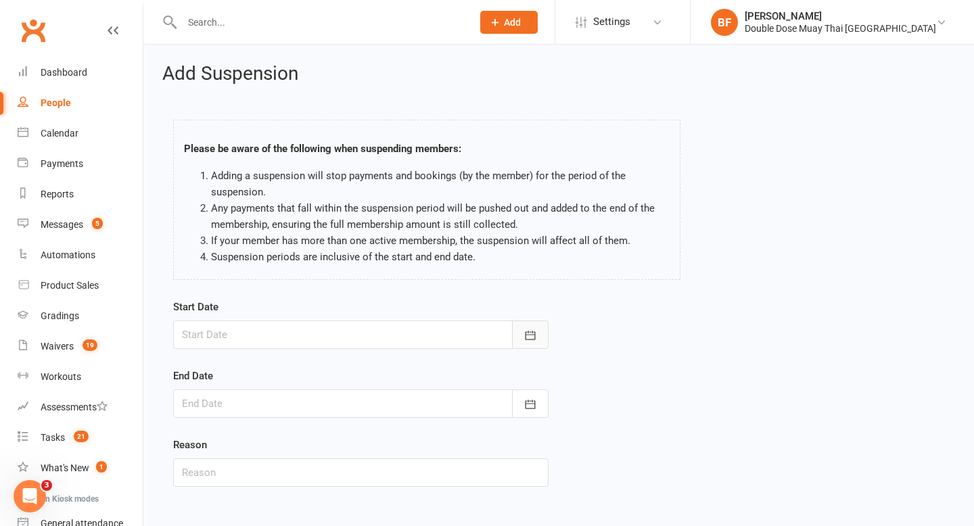
click at [548, 331] on button "button" at bounding box center [530, 335] width 37 height 28
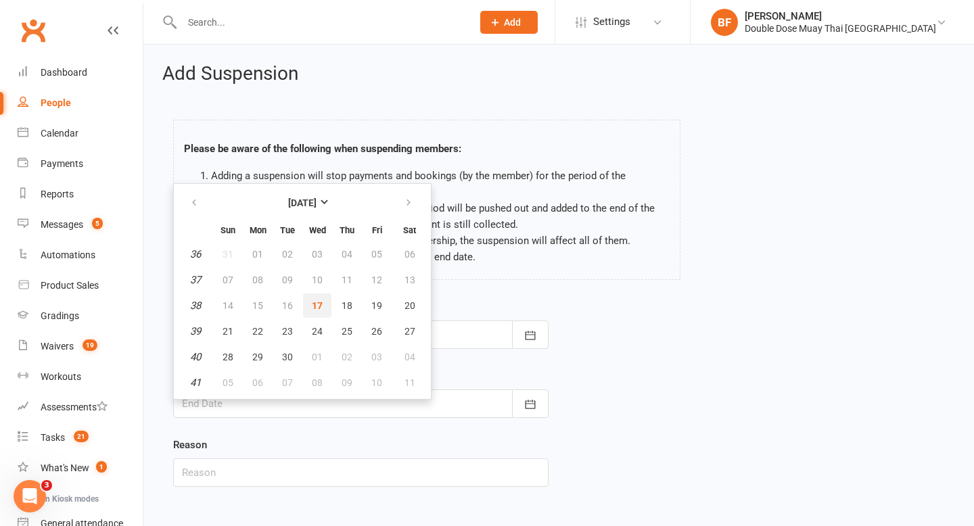
click at [319, 301] on span "17" at bounding box center [317, 305] width 11 height 11
type input "[DATE]"
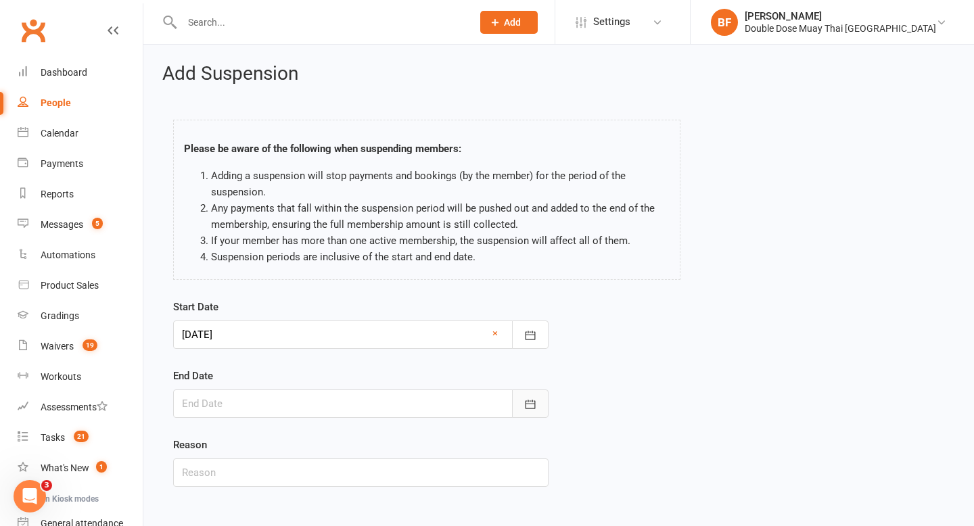
click at [514, 401] on button "button" at bounding box center [530, 404] width 37 height 28
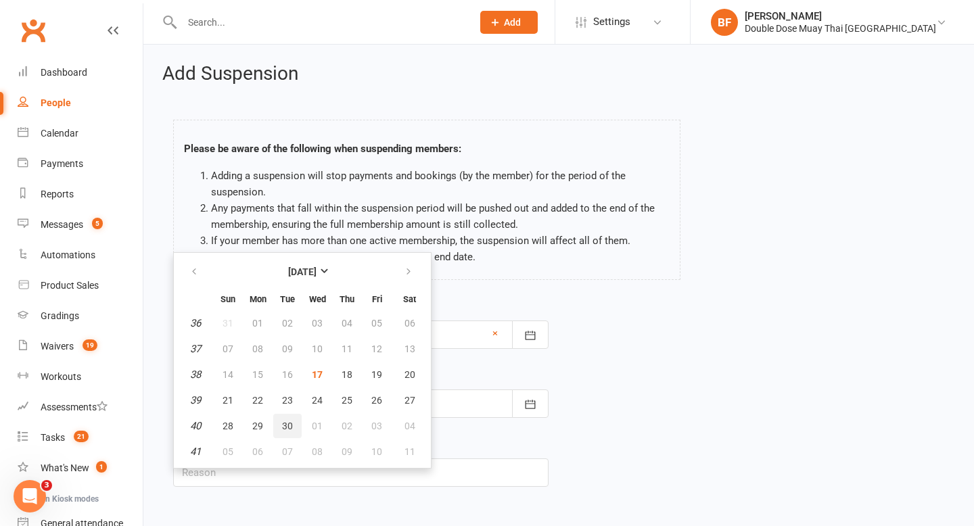
click at [296, 425] on button "30" at bounding box center [287, 426] width 28 height 24
type input "[DATE]"
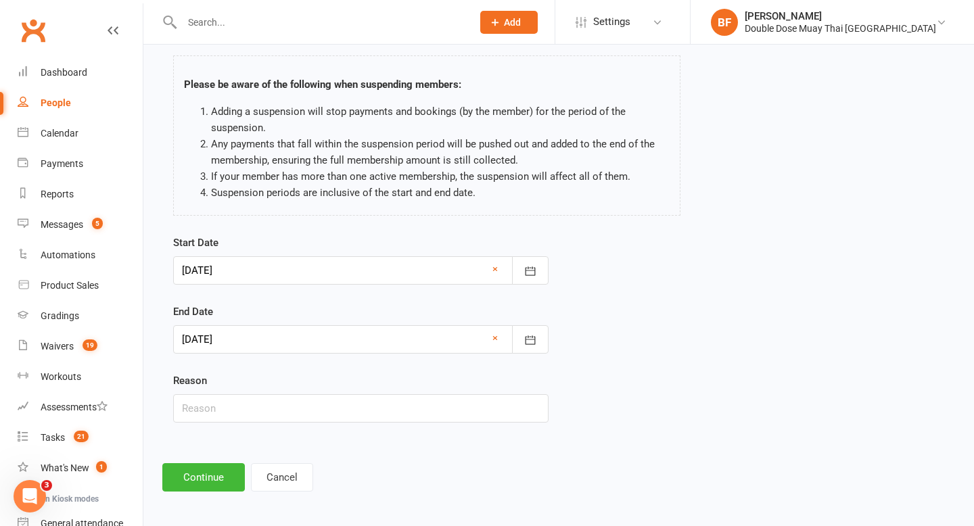
scroll to position [68, 0]
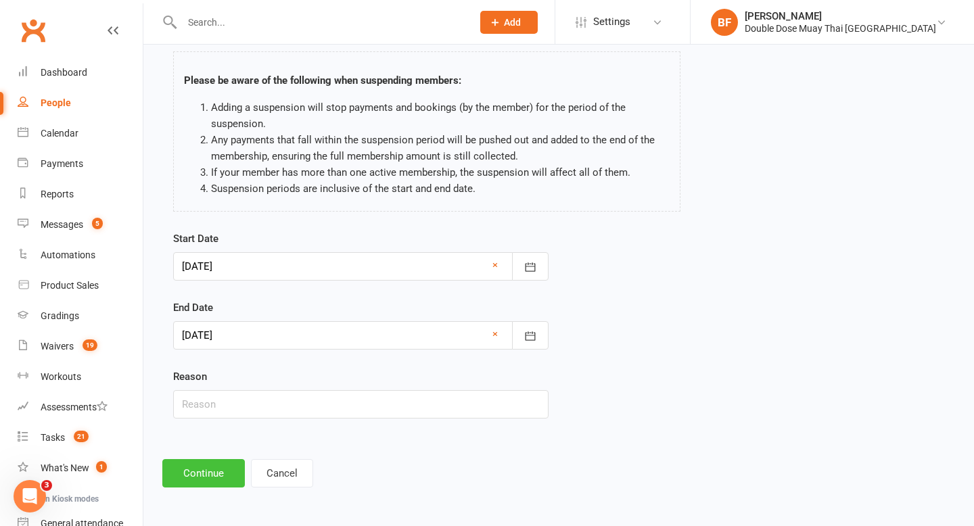
click at [210, 465] on button "Continue" at bounding box center [203, 473] width 83 height 28
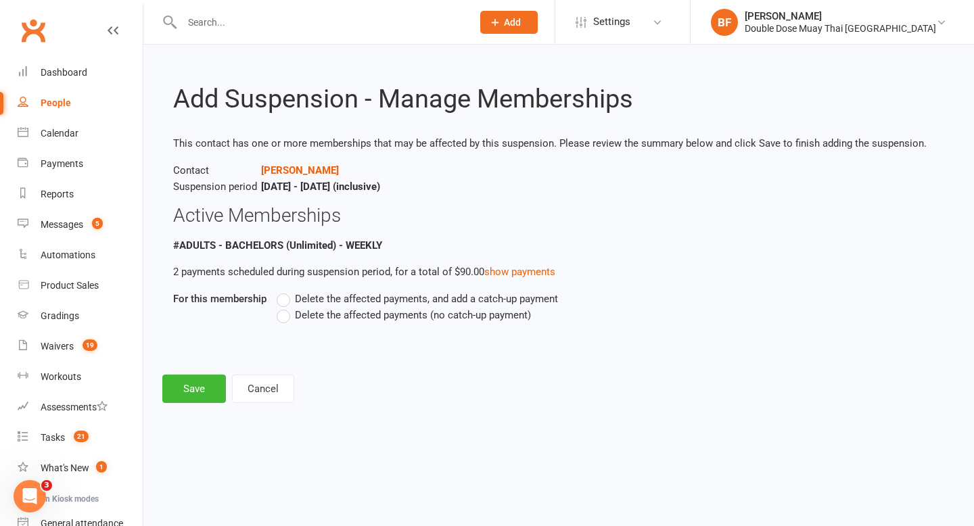
scroll to position [0, 0]
click at [316, 319] on span "Delete the affected payments (no catch-up payment)" at bounding box center [413, 314] width 236 height 14
click at [285, 307] on input "Delete the affected payments (no catch-up payment)" at bounding box center [281, 307] width 9 height 0
click at [210, 388] on button "Save" at bounding box center [194, 389] width 64 height 28
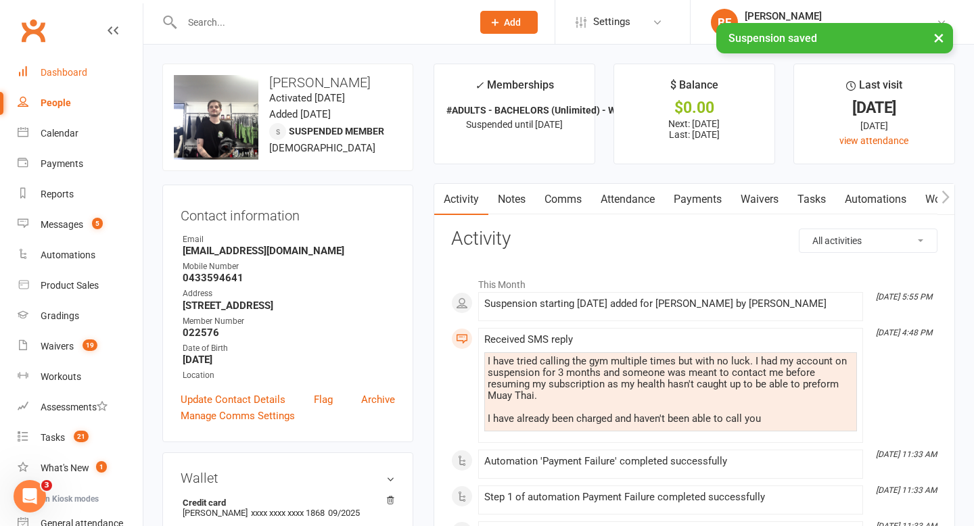
click at [78, 74] on div "Dashboard" at bounding box center [64, 72] width 47 height 11
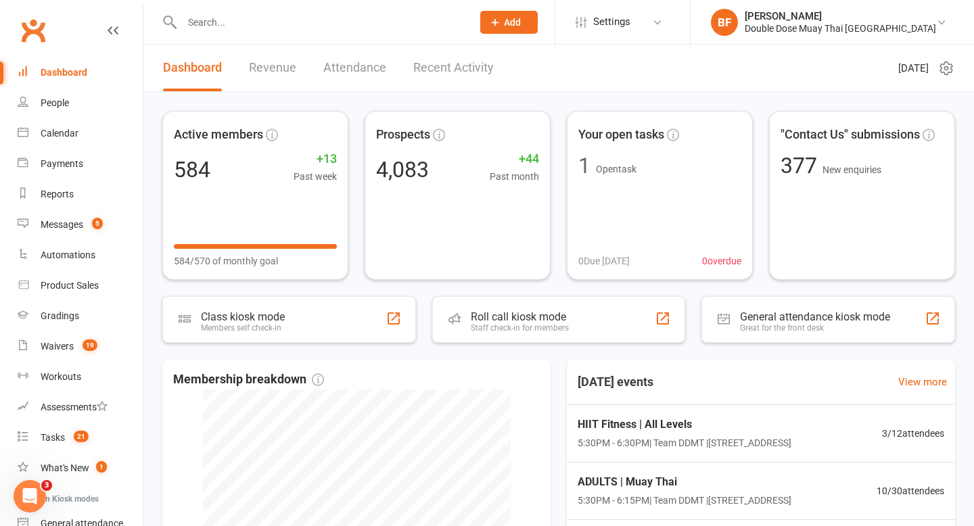
click at [142, 225] on nav "Clubworx Dashboard People Calendar Payments Reports Messages 5 Automations Prod…" at bounding box center [71, 266] width 143 height 526
click at [72, 360] on link "Waivers 19" at bounding box center [80, 346] width 125 height 30
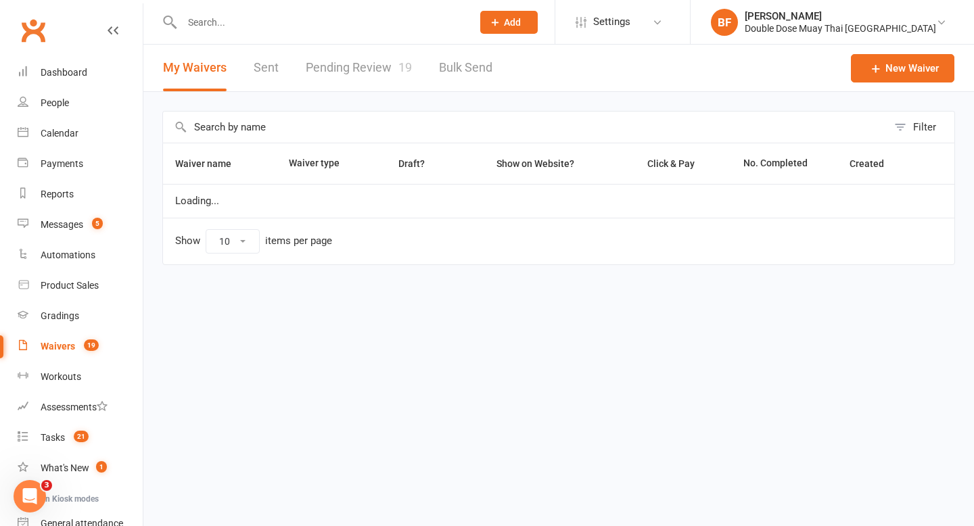
click at [377, 64] on link "Pending Review 19" at bounding box center [359, 68] width 106 height 47
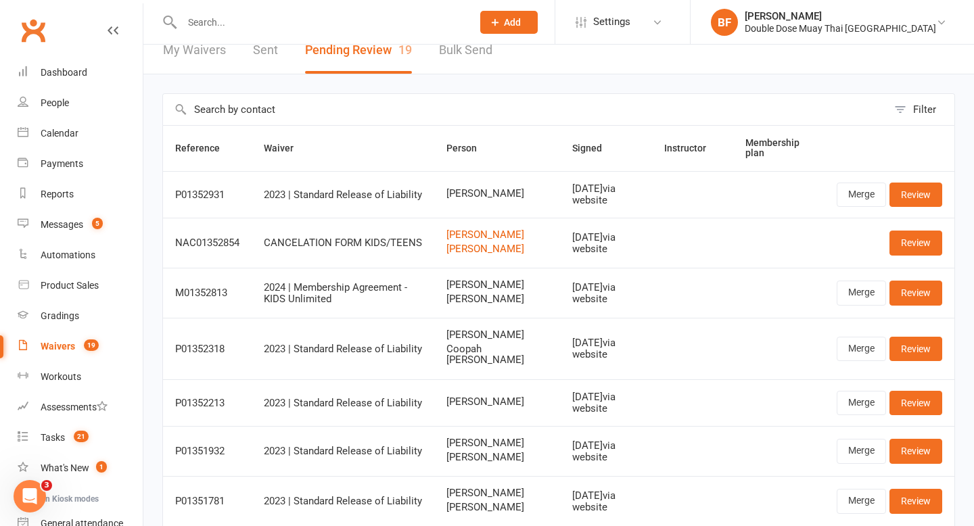
scroll to position [18, 0]
click at [244, 18] on input "text" at bounding box center [320, 22] width 285 height 19
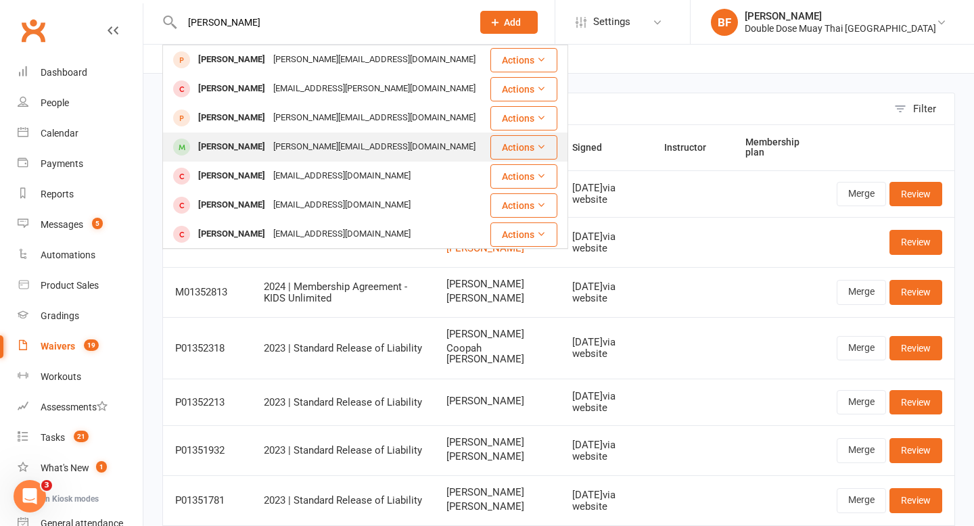
type input "[PERSON_NAME]"
click at [283, 146] on div "[PERSON_NAME][EMAIL_ADDRESS][DOMAIN_NAME]" at bounding box center [374, 147] width 210 height 20
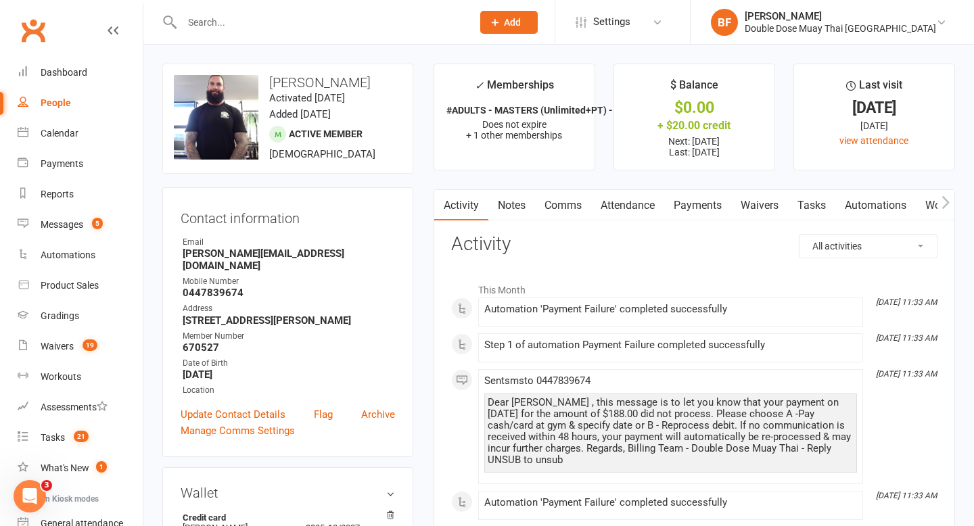
click at [710, 202] on link "Payments" at bounding box center [697, 205] width 67 height 31
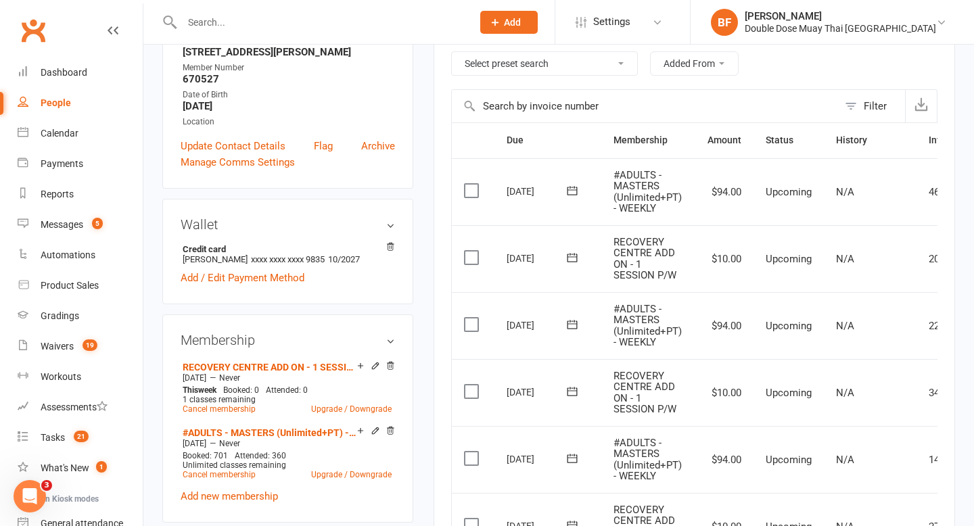
scroll to position [241, 0]
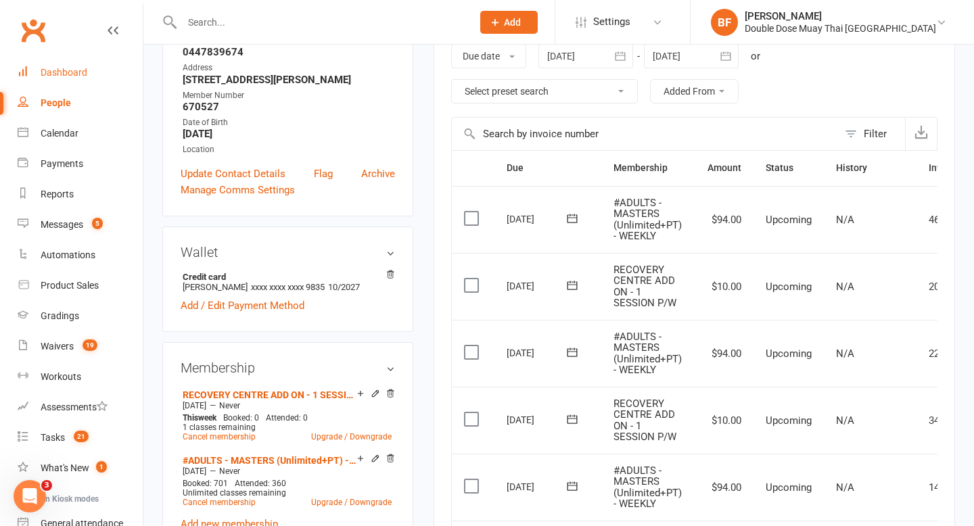
click at [87, 80] on link "Dashboard" at bounding box center [80, 72] width 125 height 30
